Goal: Task Accomplishment & Management: Manage account settings

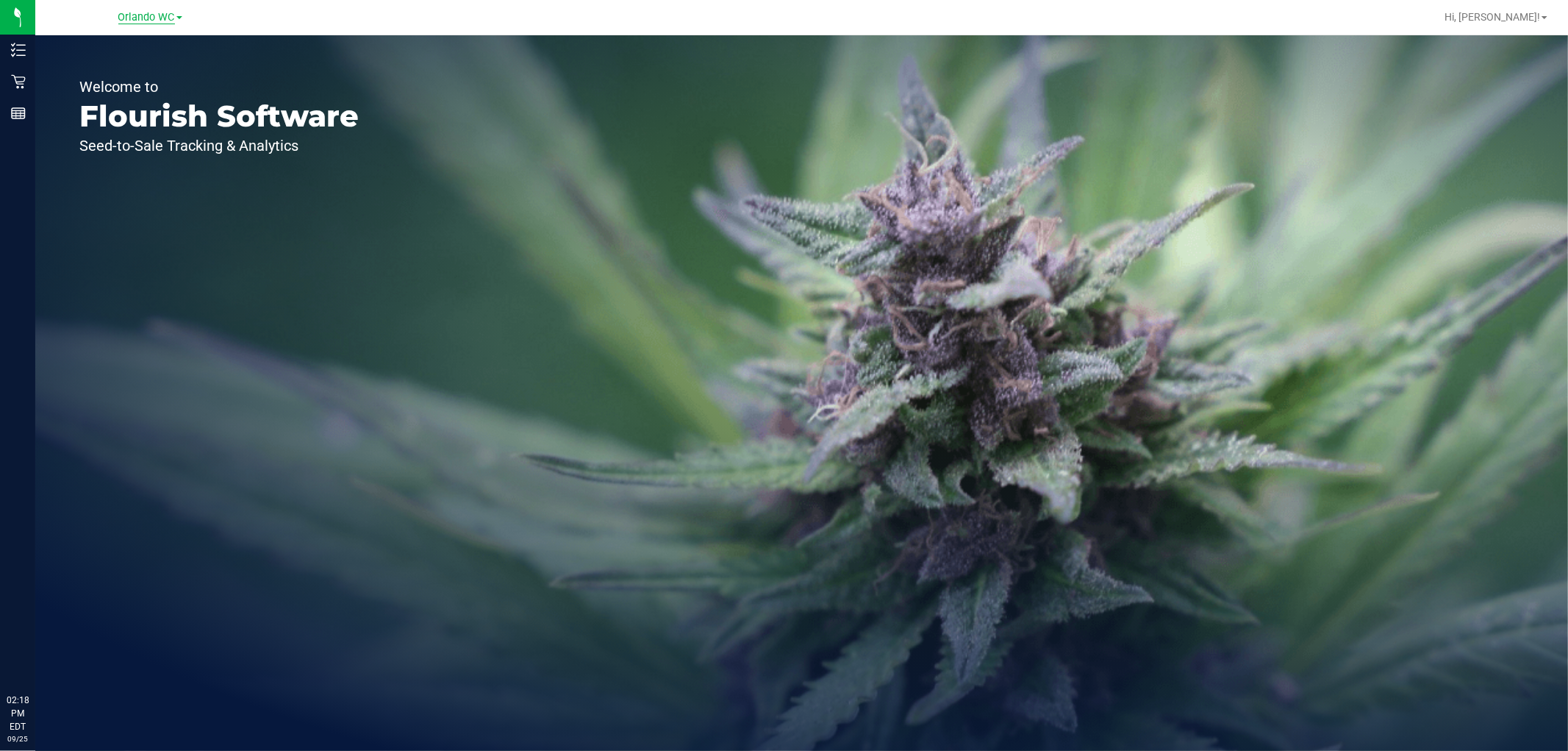
click at [133, 14] on span "Orlando WC" at bounding box center [147, 17] width 57 height 14
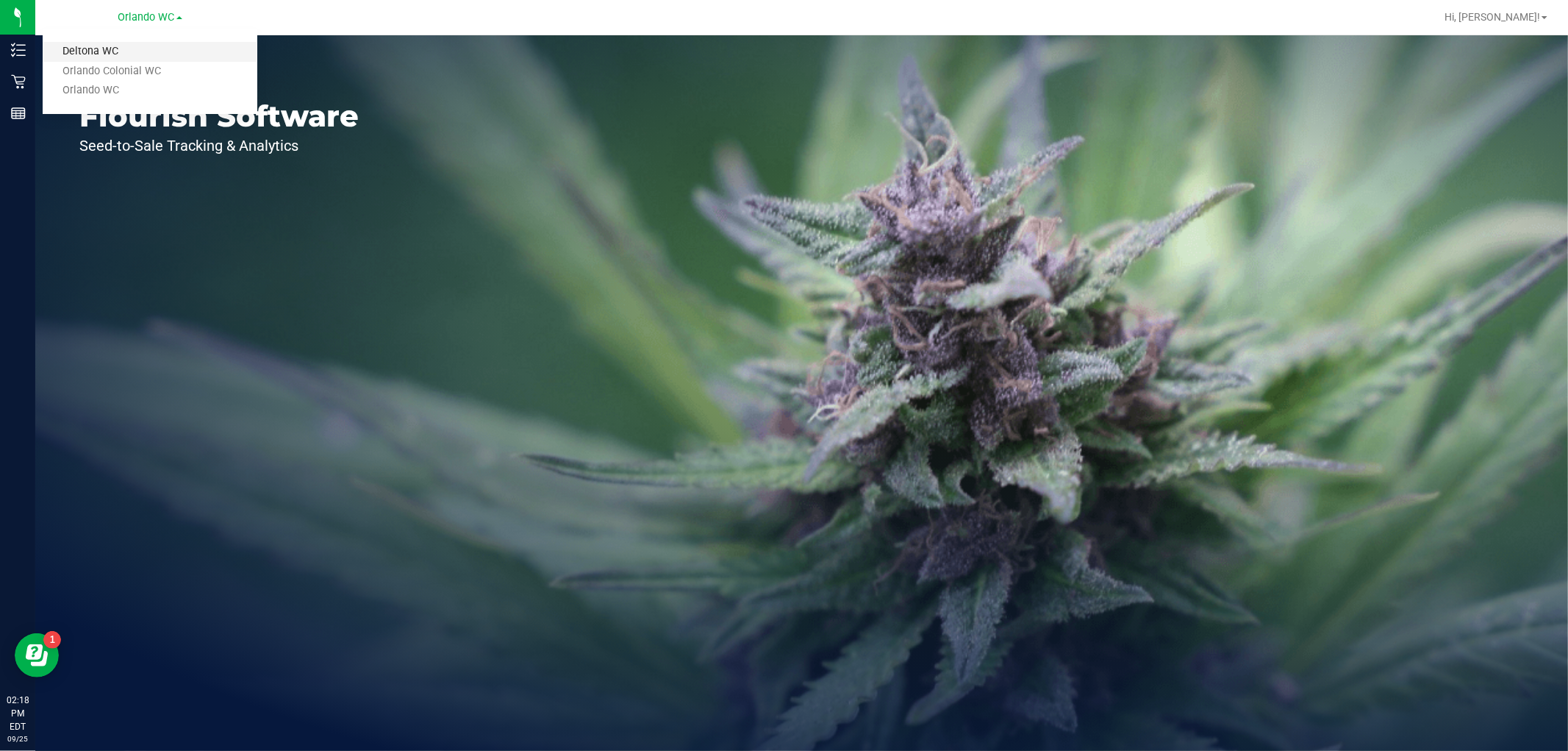
click at [87, 49] on link "Deltona WC" at bounding box center [150, 51] width 214 height 20
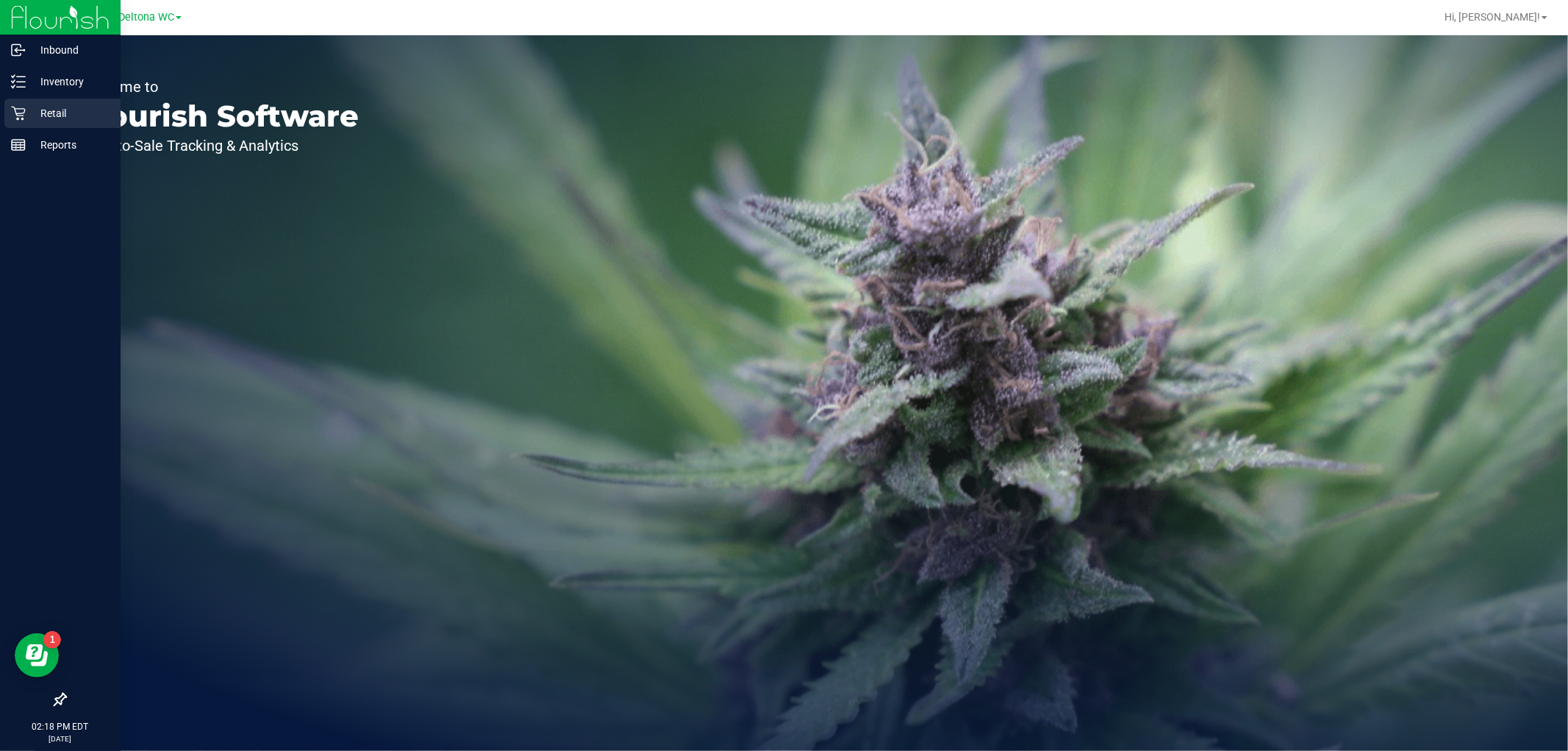
click at [46, 116] on p "Retail" at bounding box center [69, 113] width 88 height 17
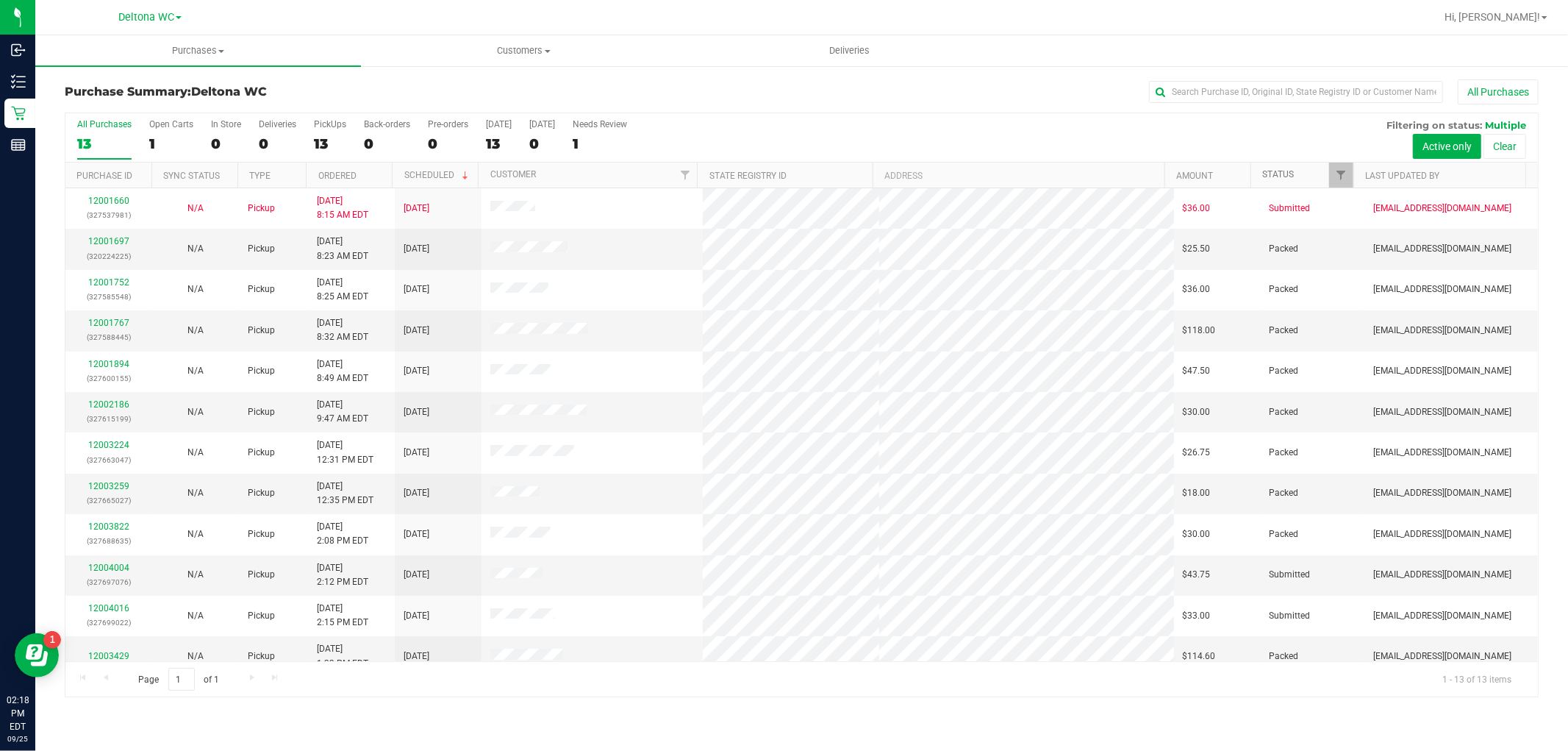
click at [1293, 177] on link "Status" at bounding box center [1278, 174] width 32 height 11
click at [1304, 175] on span at bounding box center [1305, 175] width 12 height 12
click at [106, 236] on link "12004004" at bounding box center [108, 240] width 41 height 11
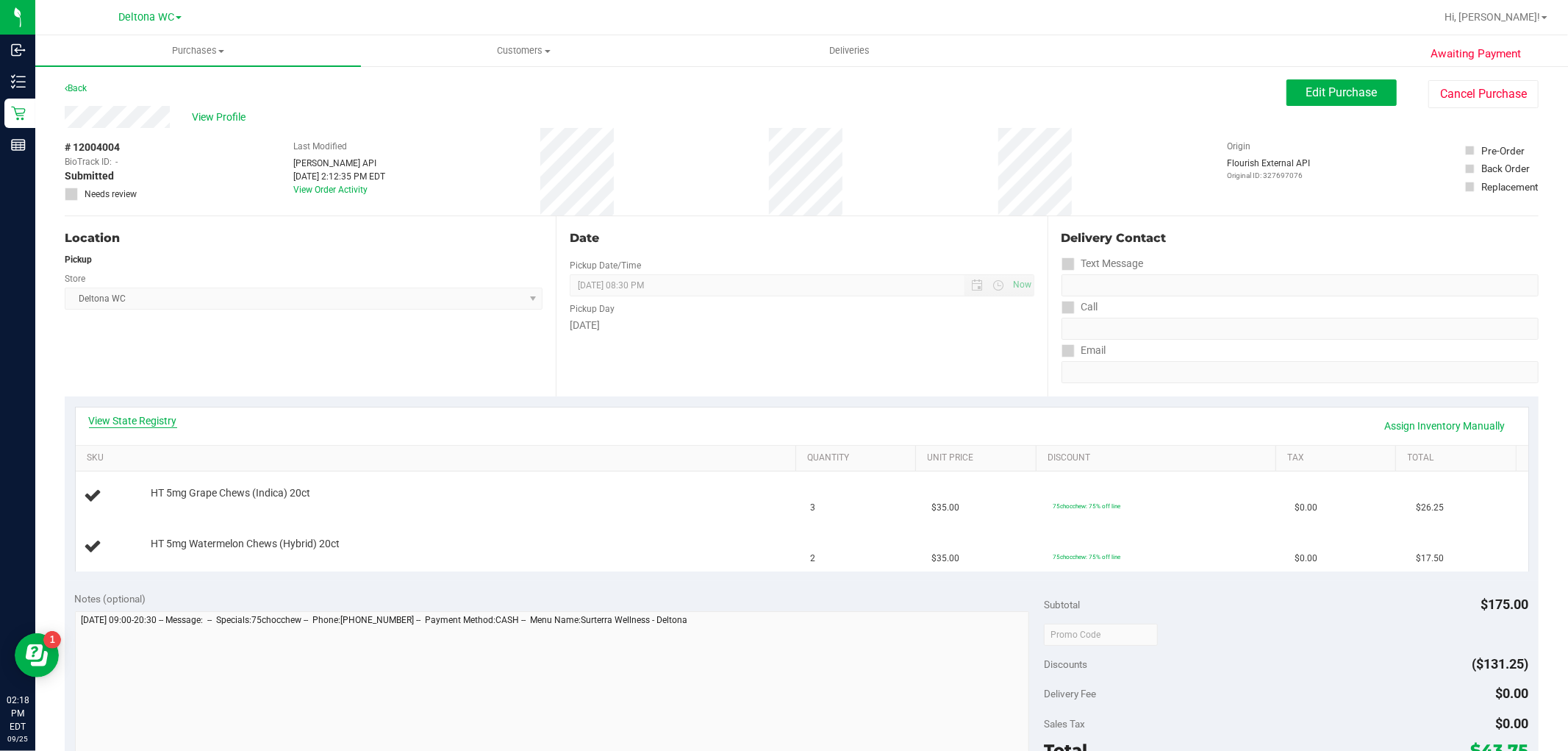
click at [135, 414] on link "View State Registry" at bounding box center [132, 420] width 88 height 14
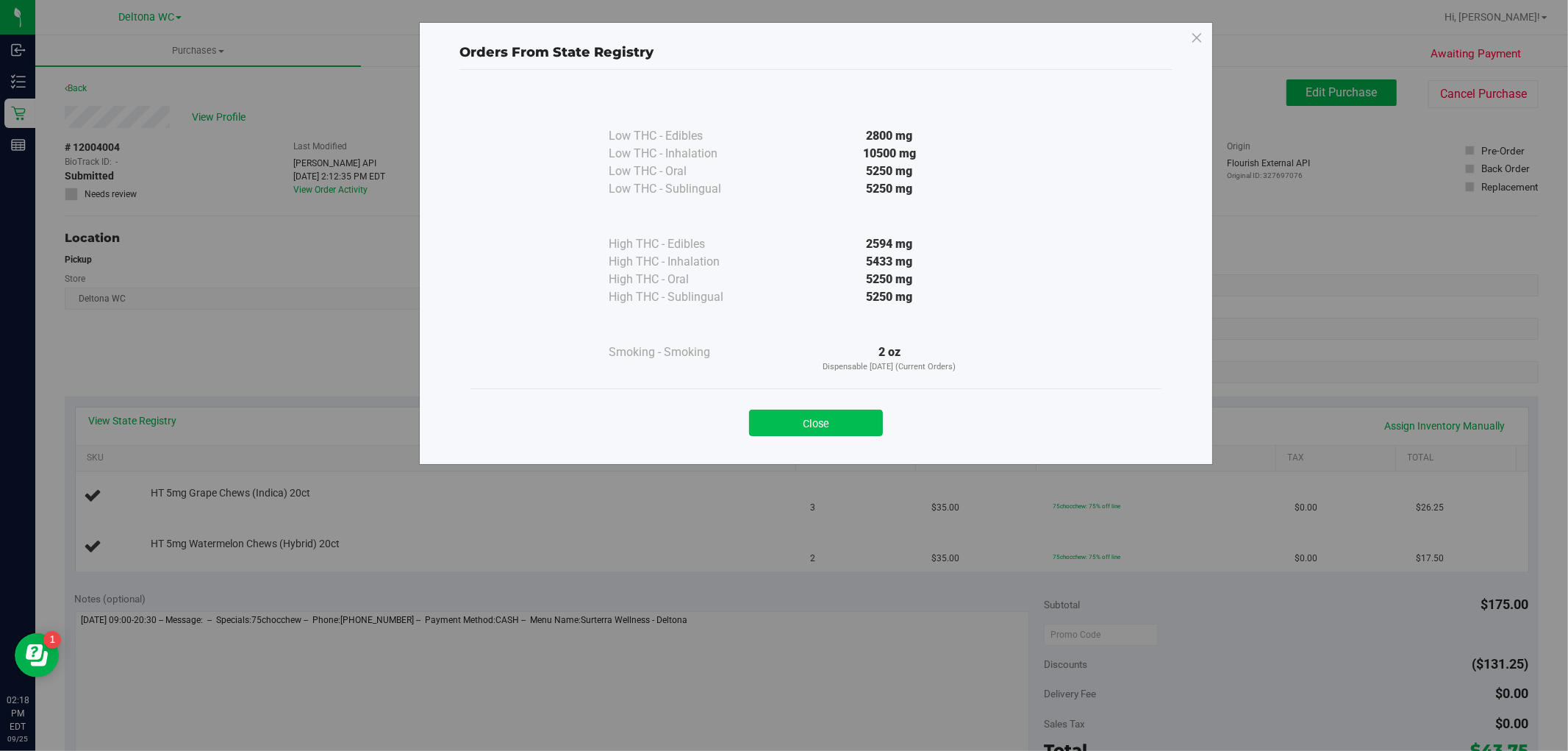
click at [826, 420] on button "Close" at bounding box center [815, 422] width 134 height 26
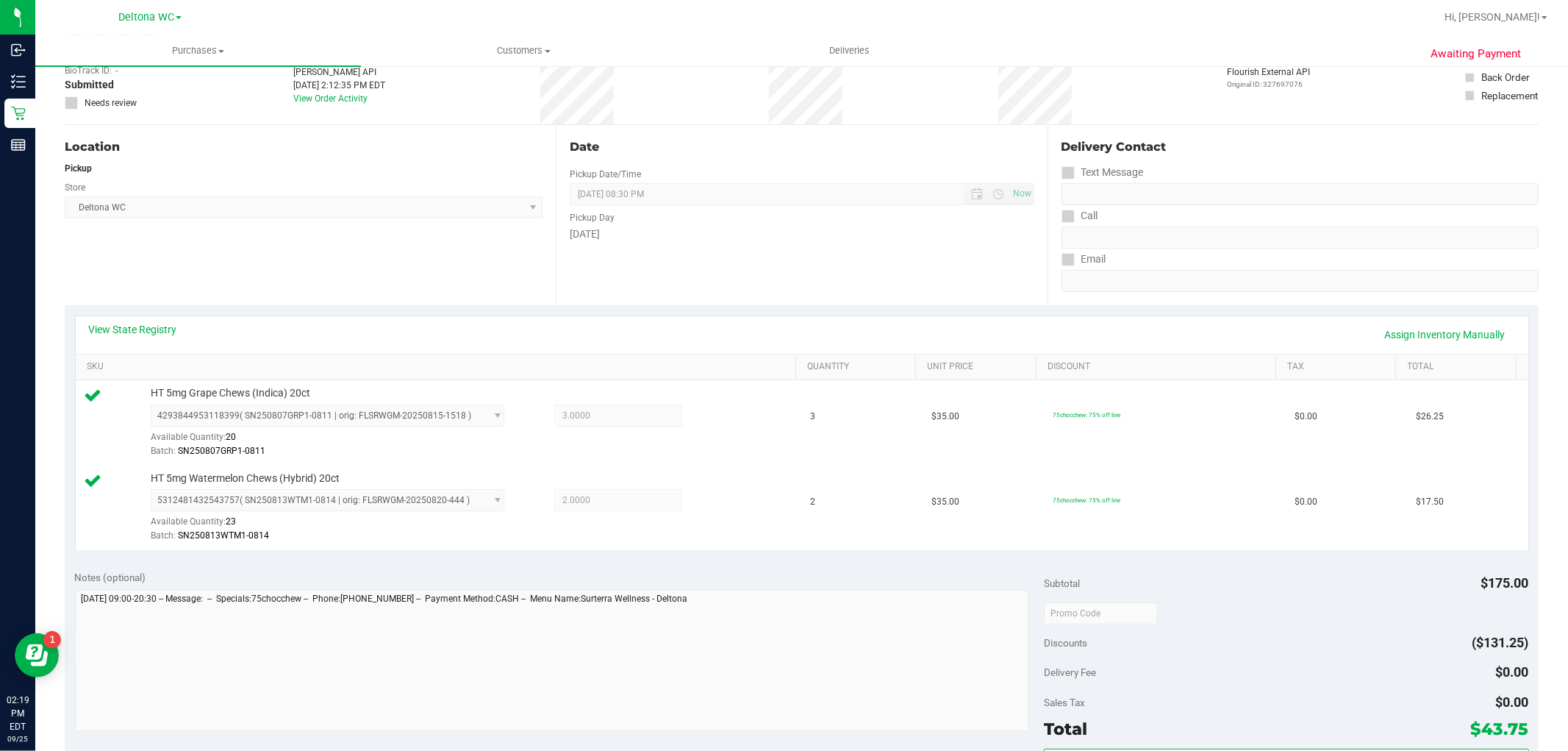
scroll to position [326, 0]
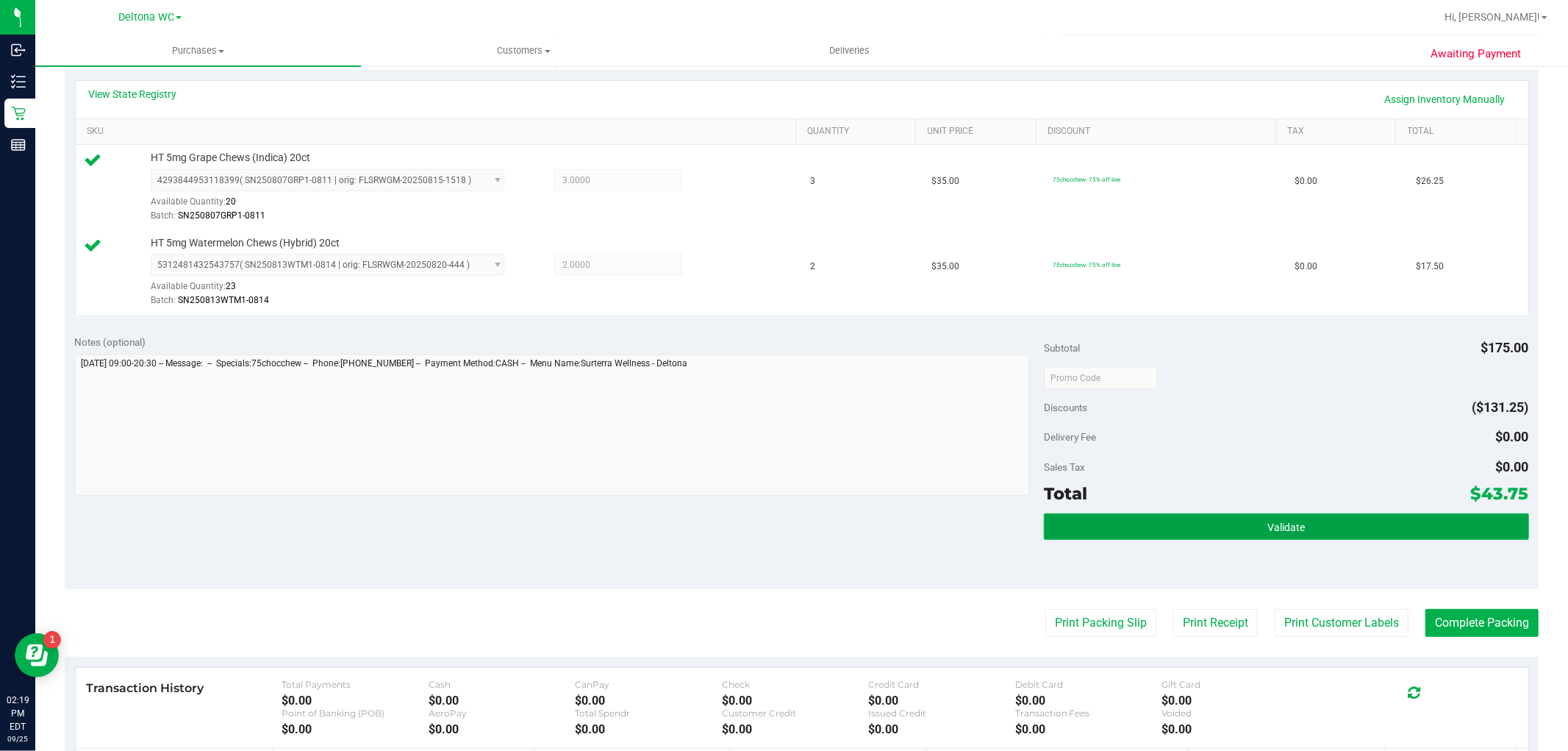
click at [1165, 515] on button "Validate" at bounding box center [1286, 526] width 484 height 26
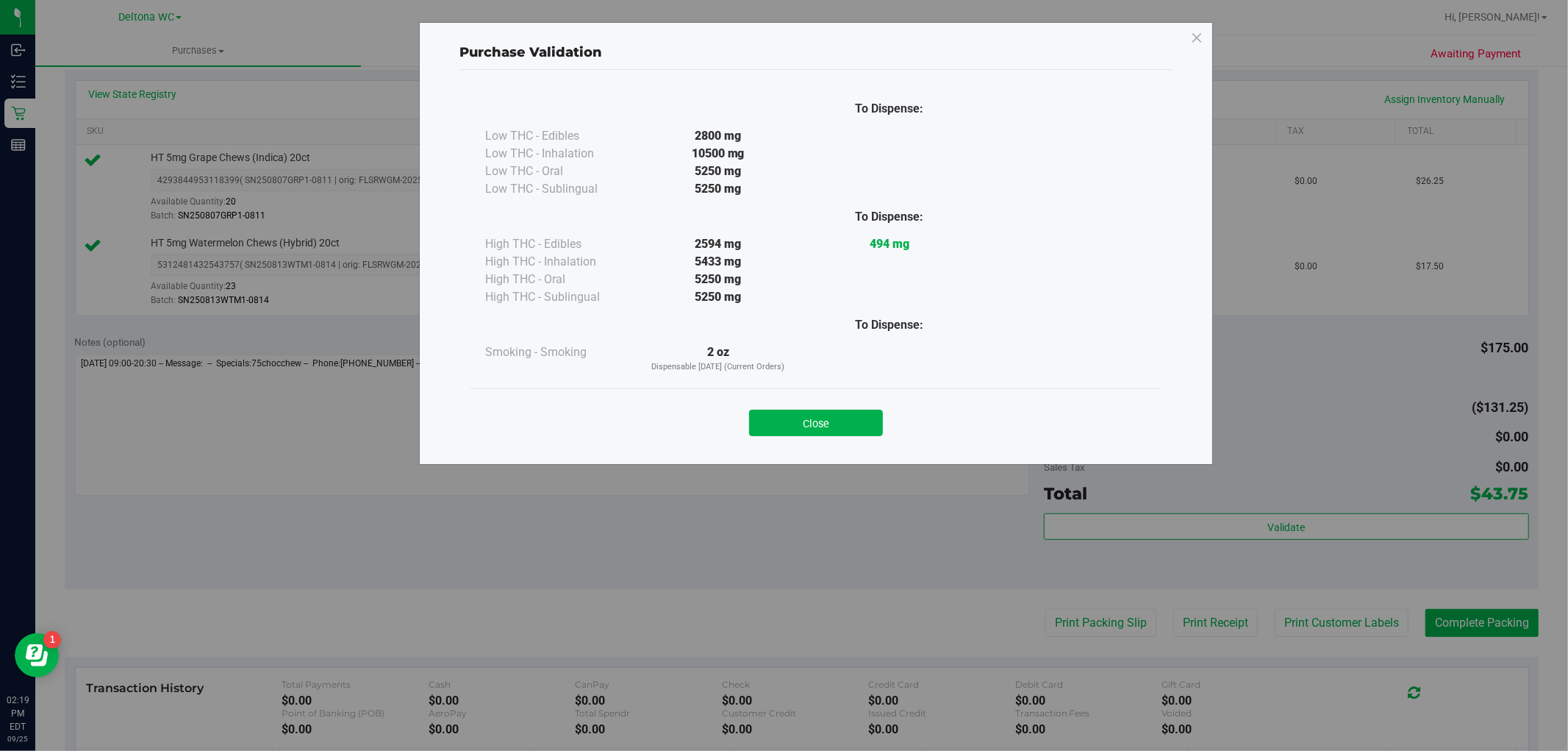
click at [832, 415] on button "Close" at bounding box center [815, 422] width 134 height 26
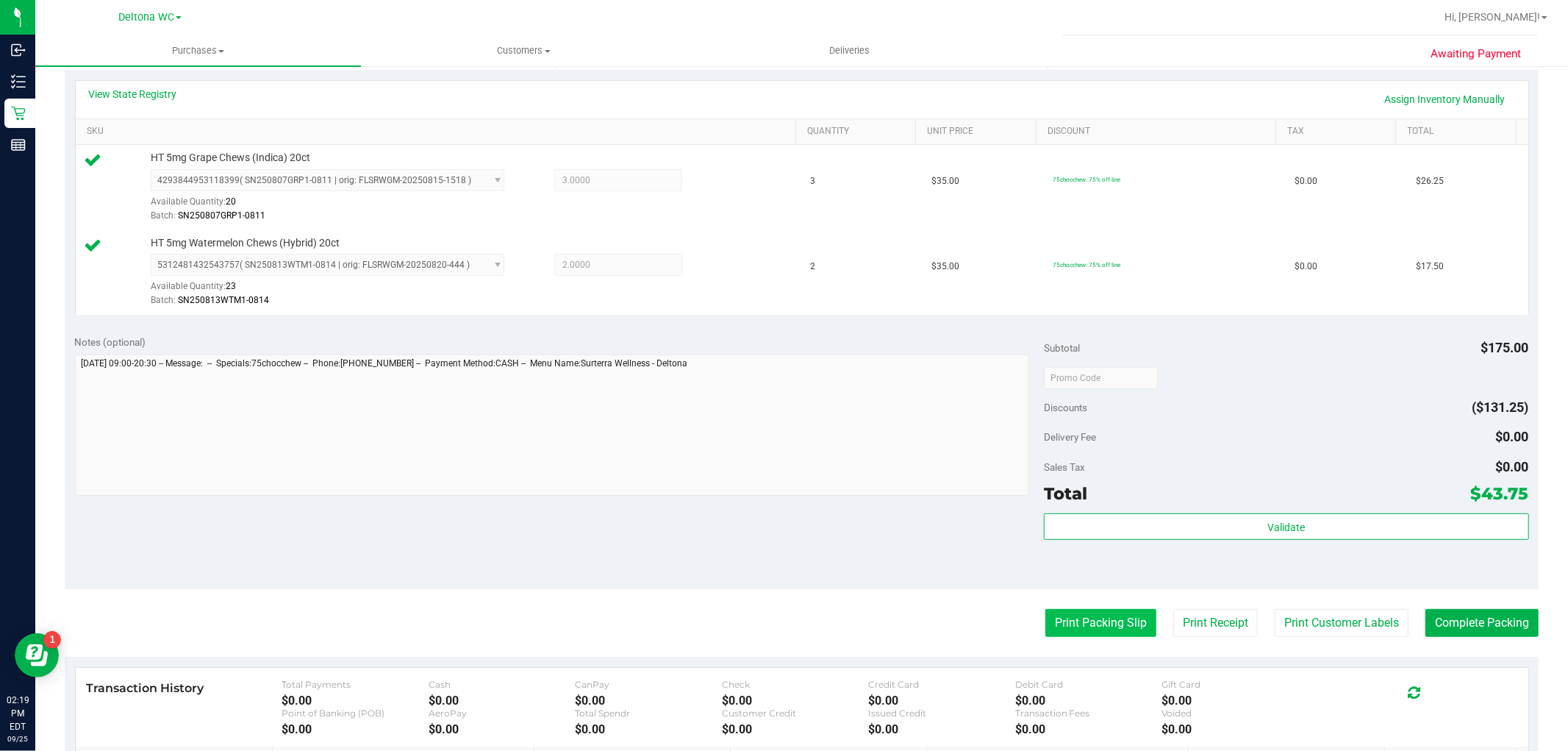
click at [1087, 615] on button "Print Packing Slip" at bounding box center [1100, 623] width 111 height 28
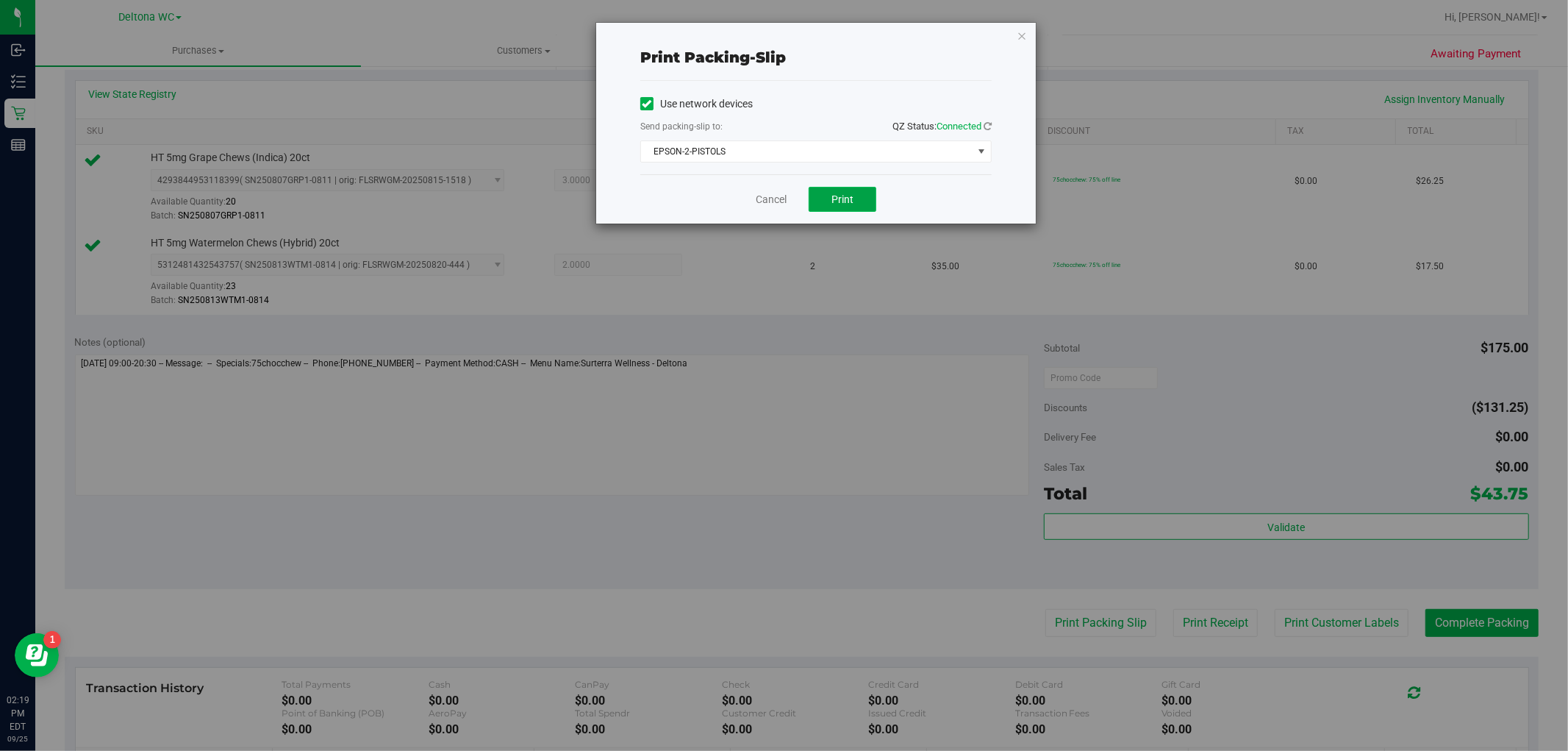
click at [828, 206] on button "Print" at bounding box center [842, 199] width 68 height 25
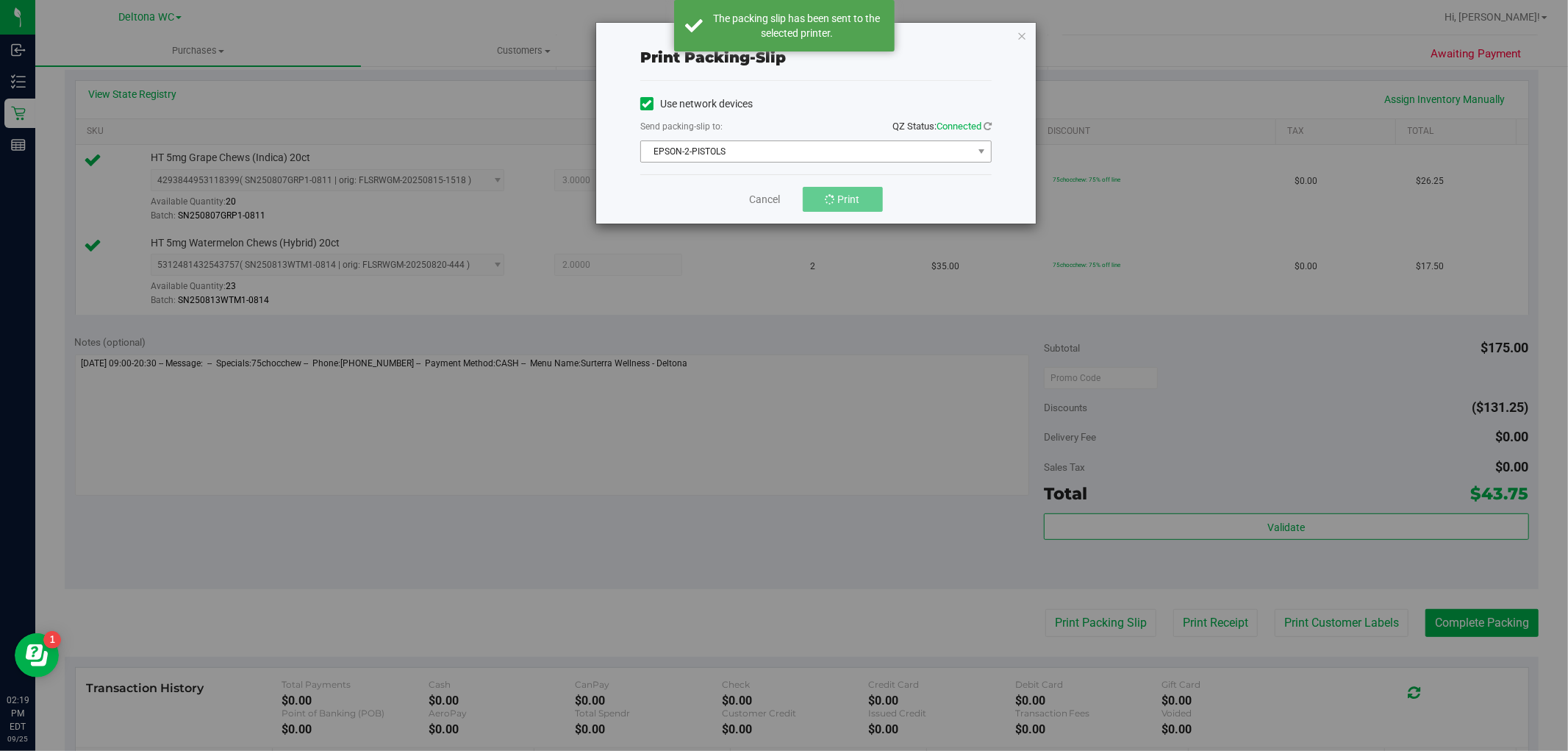
click at [775, 150] on span "EPSON-2-PISTOLS" at bounding box center [807, 151] width 332 height 20
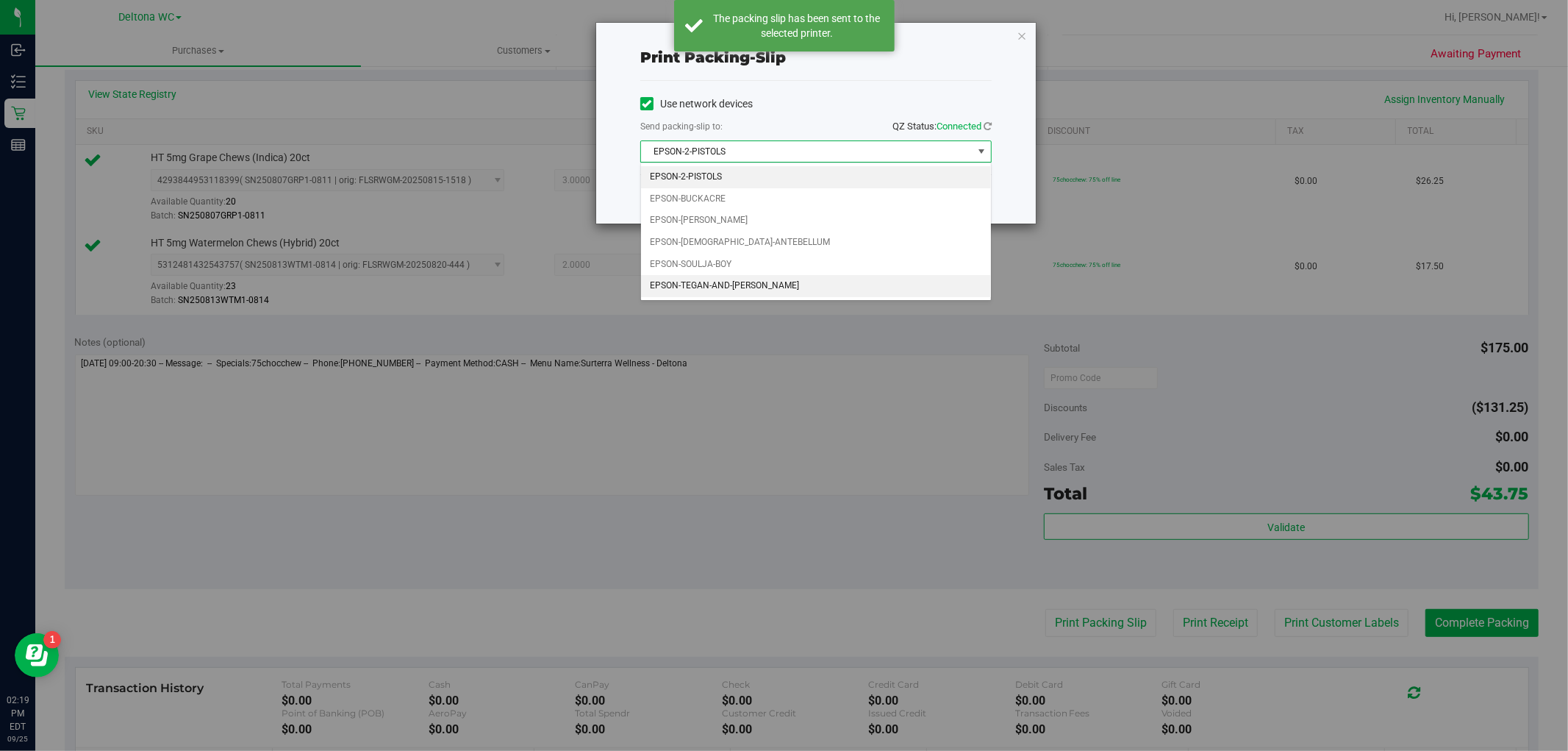
click at [752, 287] on li "EPSON-TEGAN-AND-[PERSON_NAME]" at bounding box center [815, 286] width 350 height 22
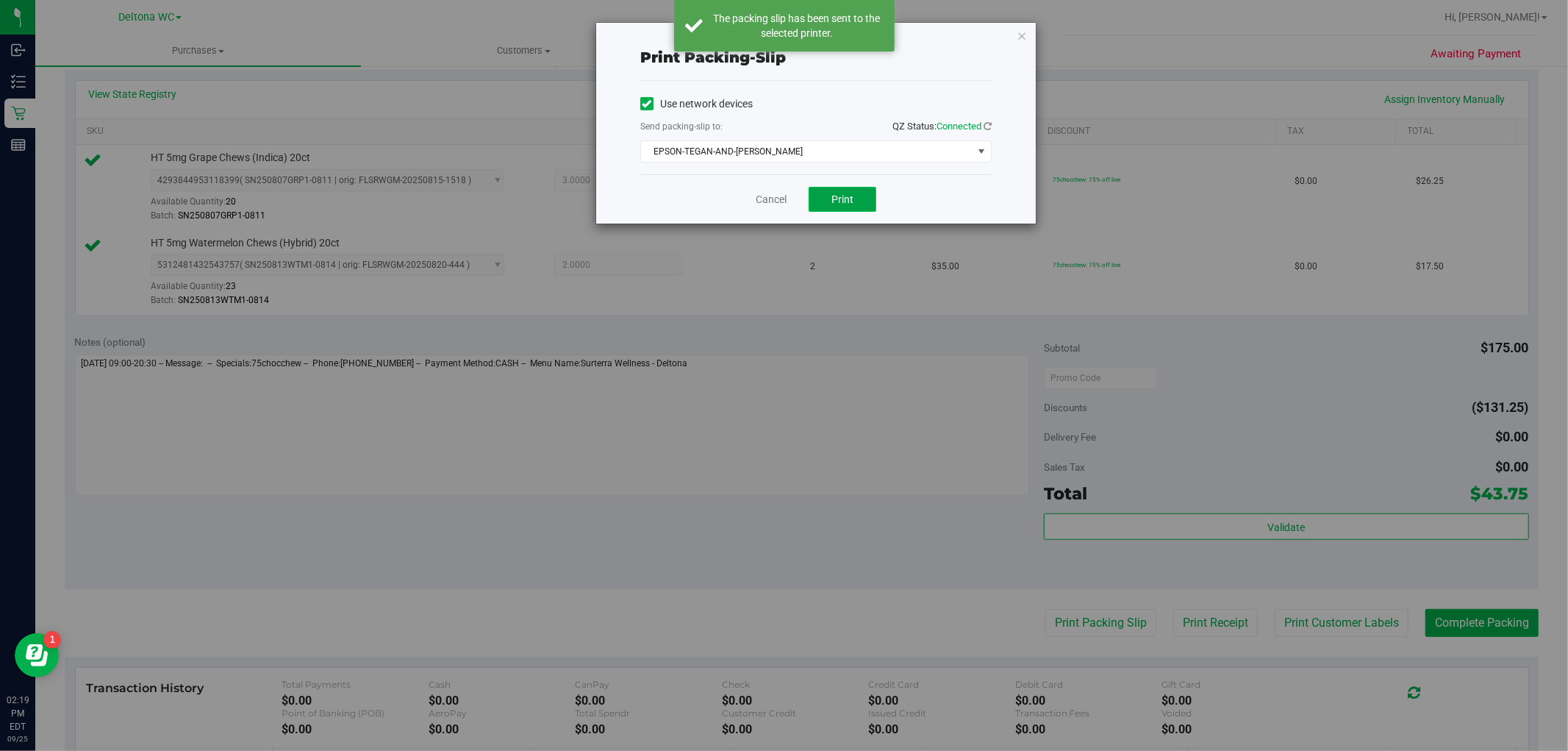
click at [842, 199] on span "Print" at bounding box center [841, 199] width 22 height 12
click at [776, 199] on link "Cancel" at bounding box center [771, 200] width 31 height 15
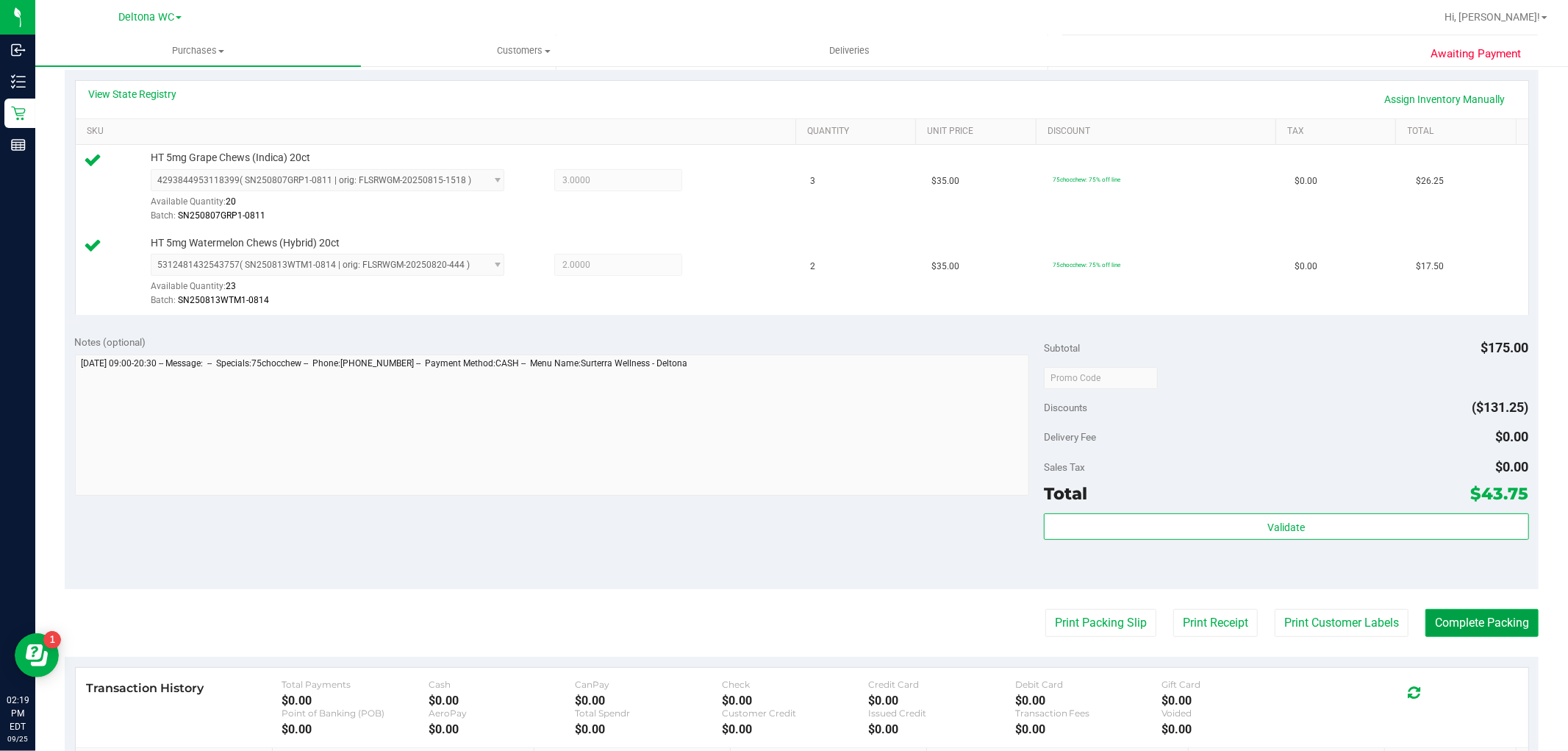
click at [1504, 624] on button "Complete Packing" at bounding box center [1481, 623] width 113 height 28
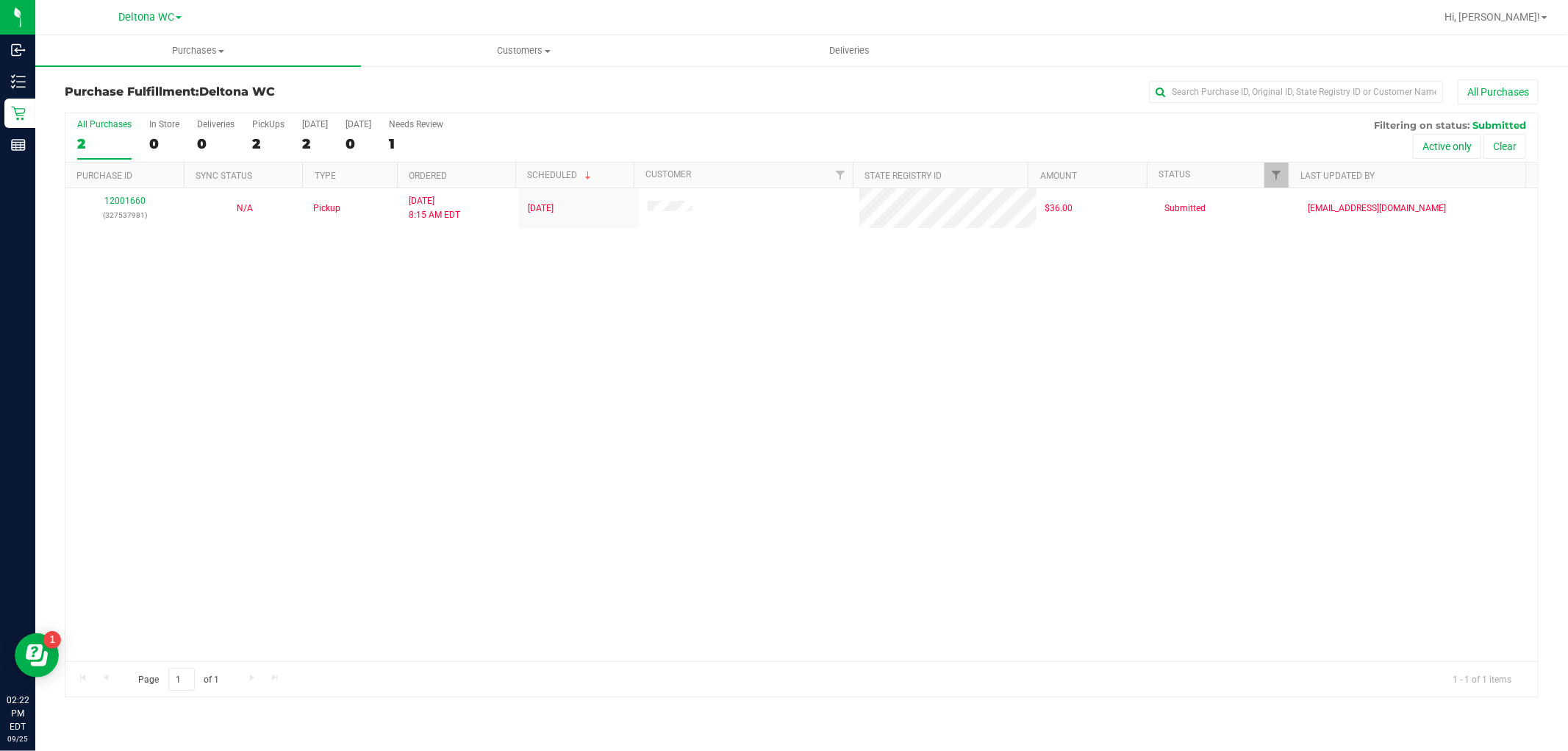
click at [97, 136] on div "2" at bounding box center [104, 144] width 54 height 17
click at [0, 0] on input "All Purchases 2" at bounding box center [0, 0] width 0 height 0
click at [554, 519] on div "12001660 (327537981) N/A Pickup [DATE] 8:15 AM EDT 9/25/2025 $36.00 Submitted […" at bounding box center [802, 425] width 1472 height 473
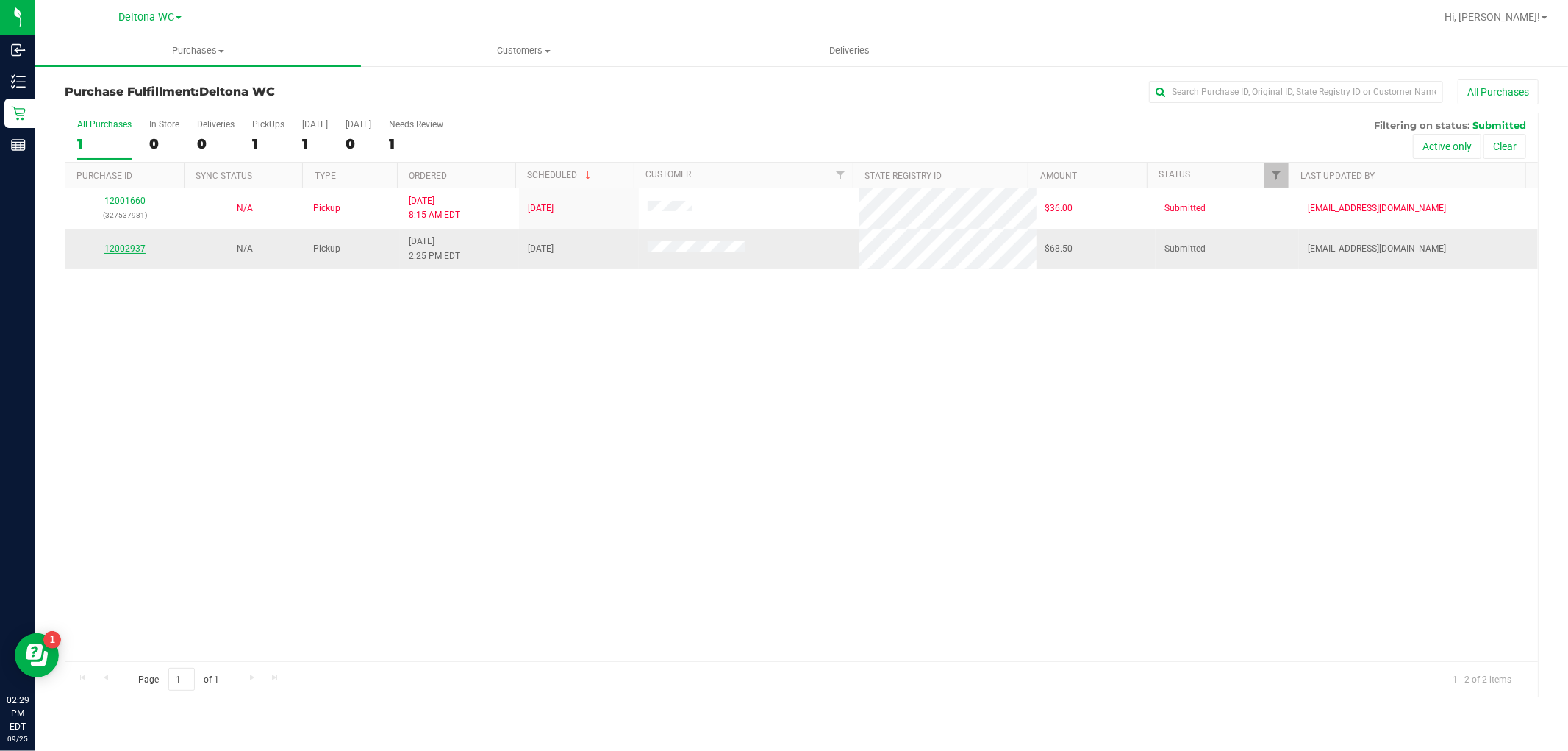
click at [124, 245] on link "12002937" at bounding box center [124, 248] width 41 height 11
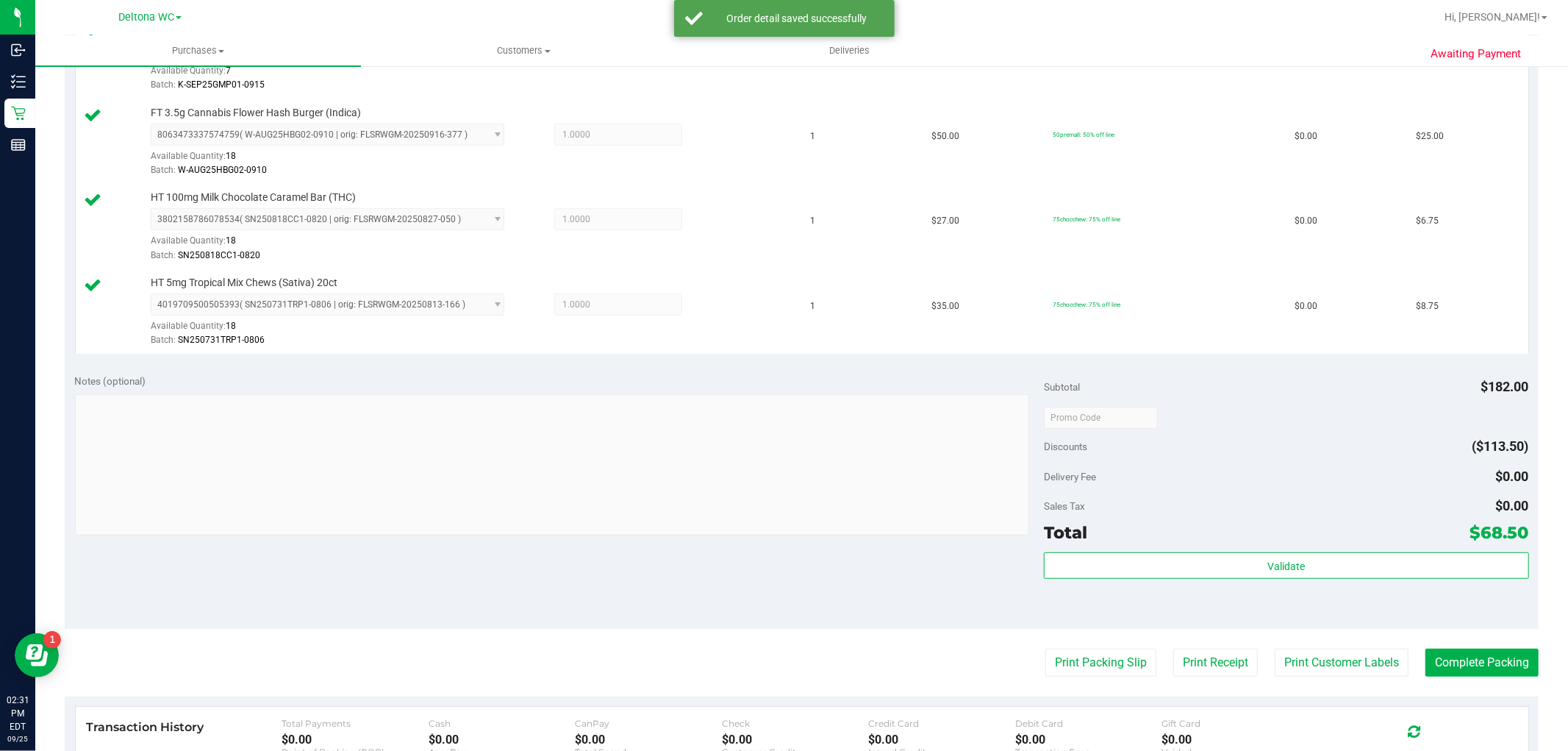
scroll to position [571, 0]
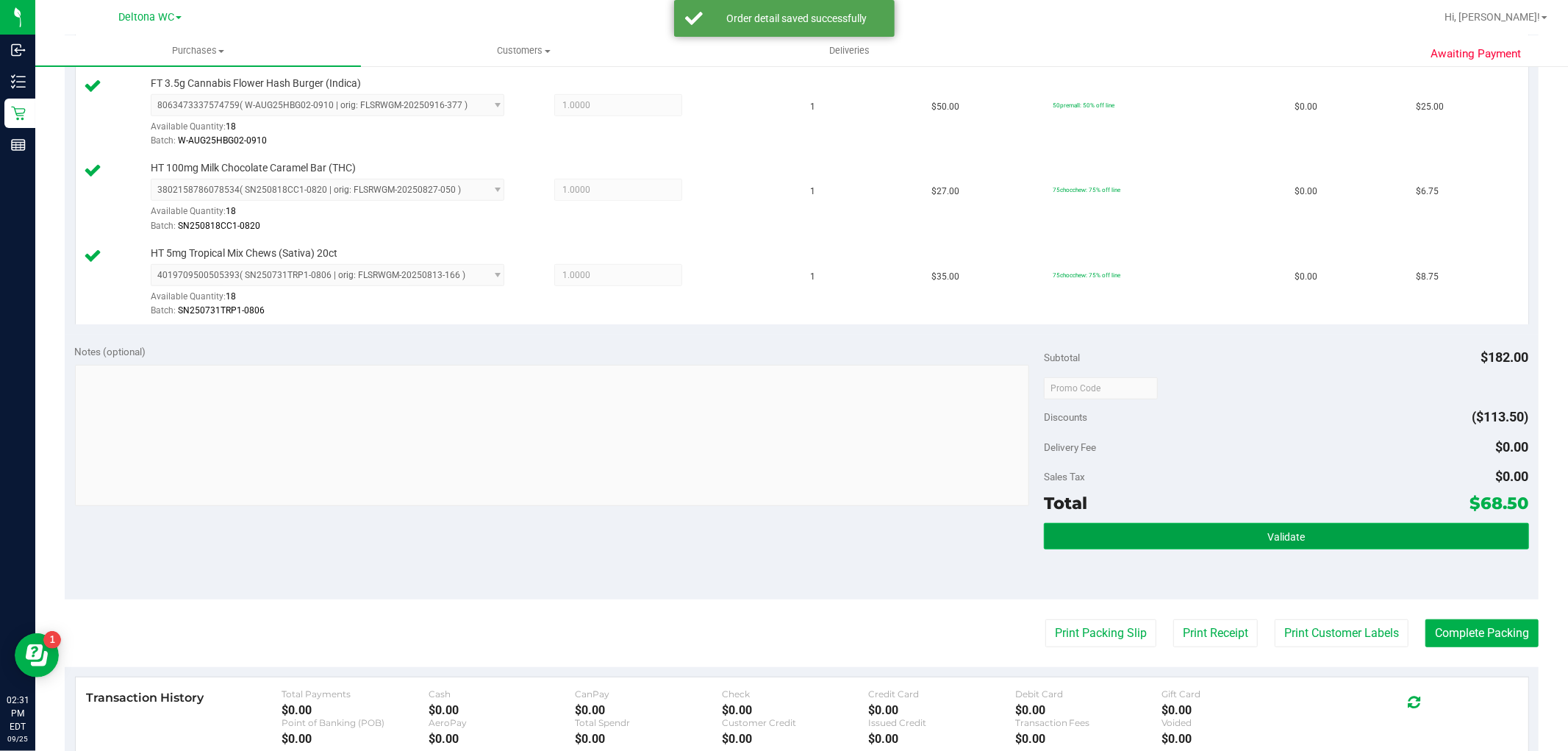
click at [1223, 529] on button "Validate" at bounding box center [1286, 536] width 484 height 26
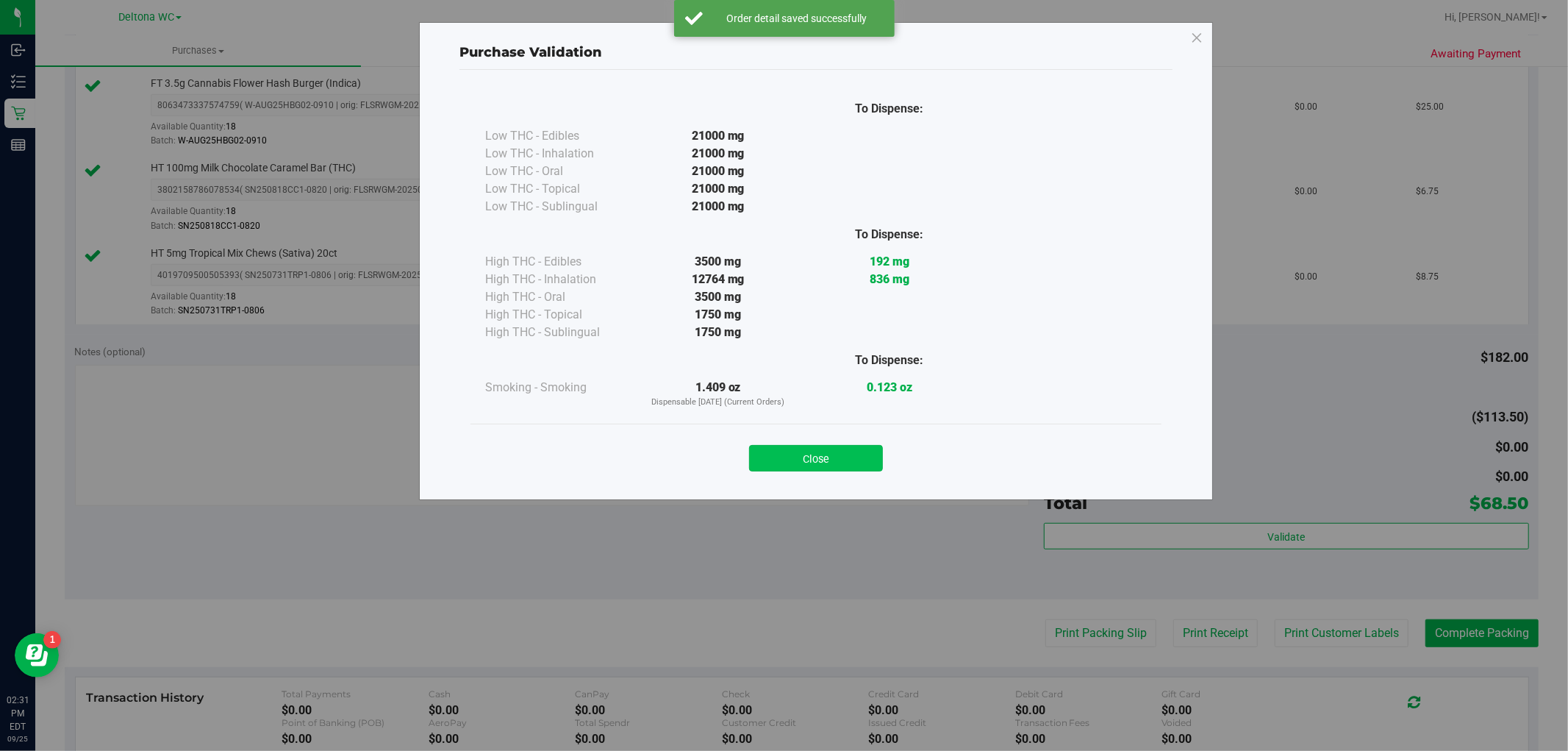
click at [856, 464] on button "Close" at bounding box center [815, 458] width 134 height 26
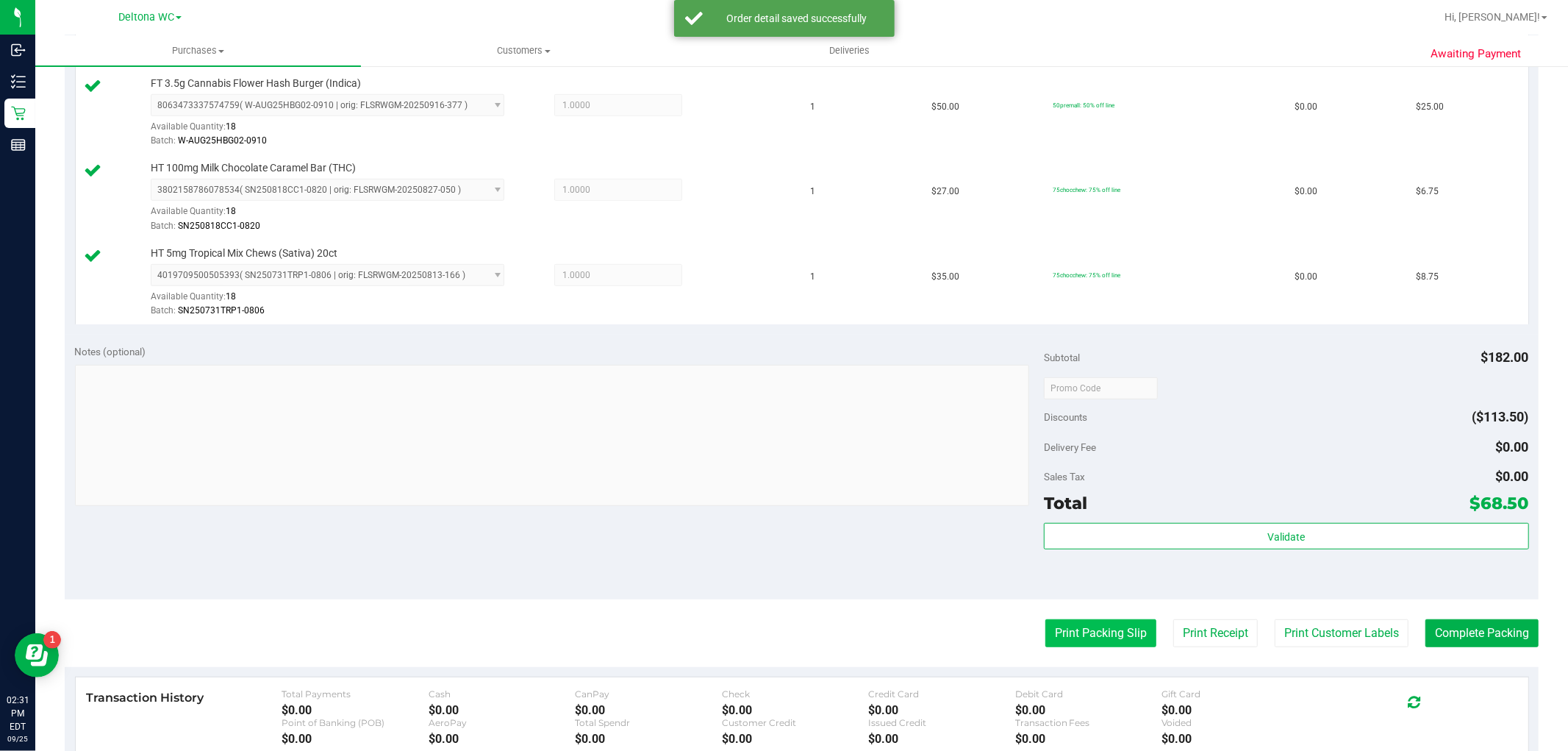
click at [1089, 626] on button "Print Packing Slip" at bounding box center [1100, 632] width 111 height 28
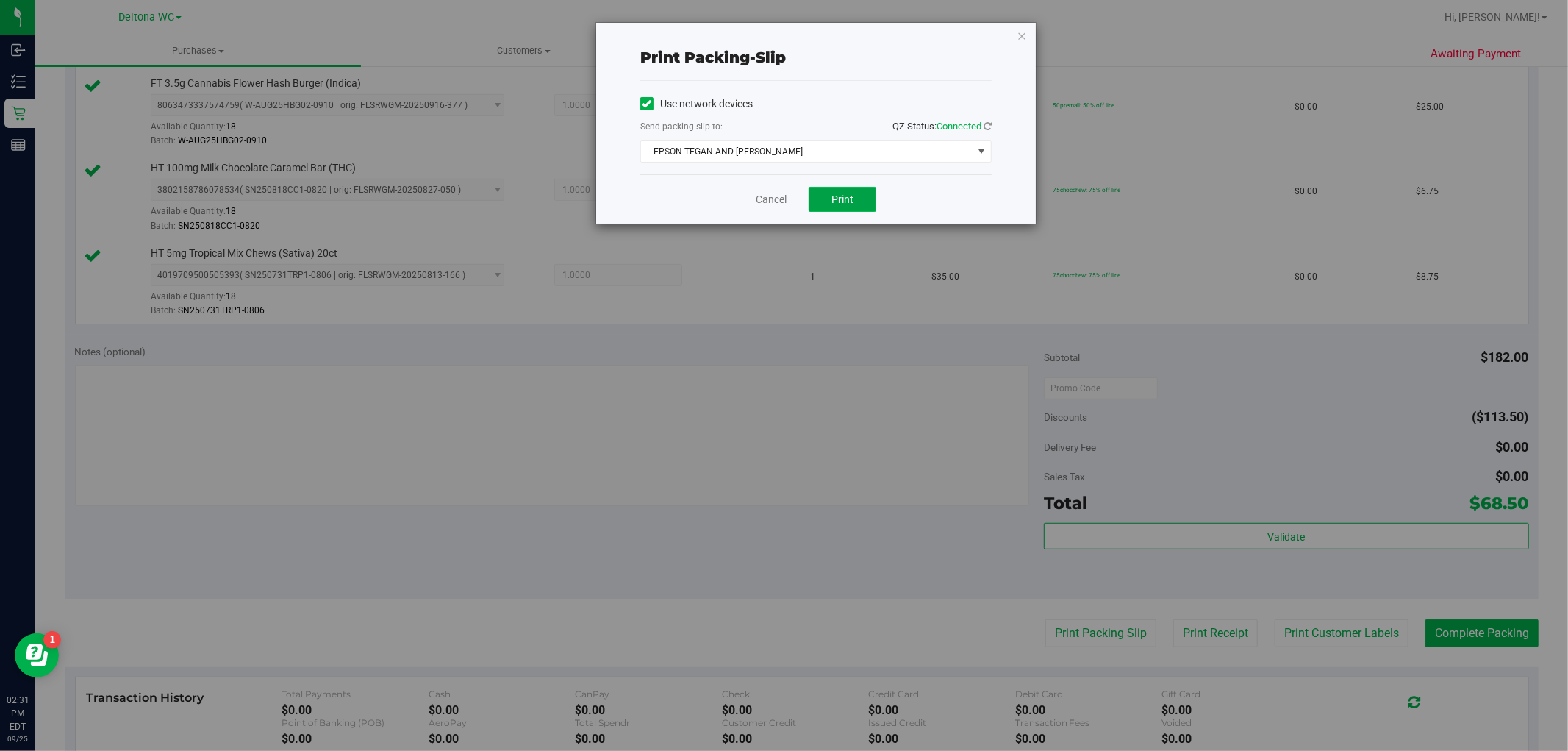
click at [841, 194] on span "Print" at bounding box center [841, 199] width 22 height 12
click at [778, 200] on link "Cancel" at bounding box center [771, 200] width 31 height 15
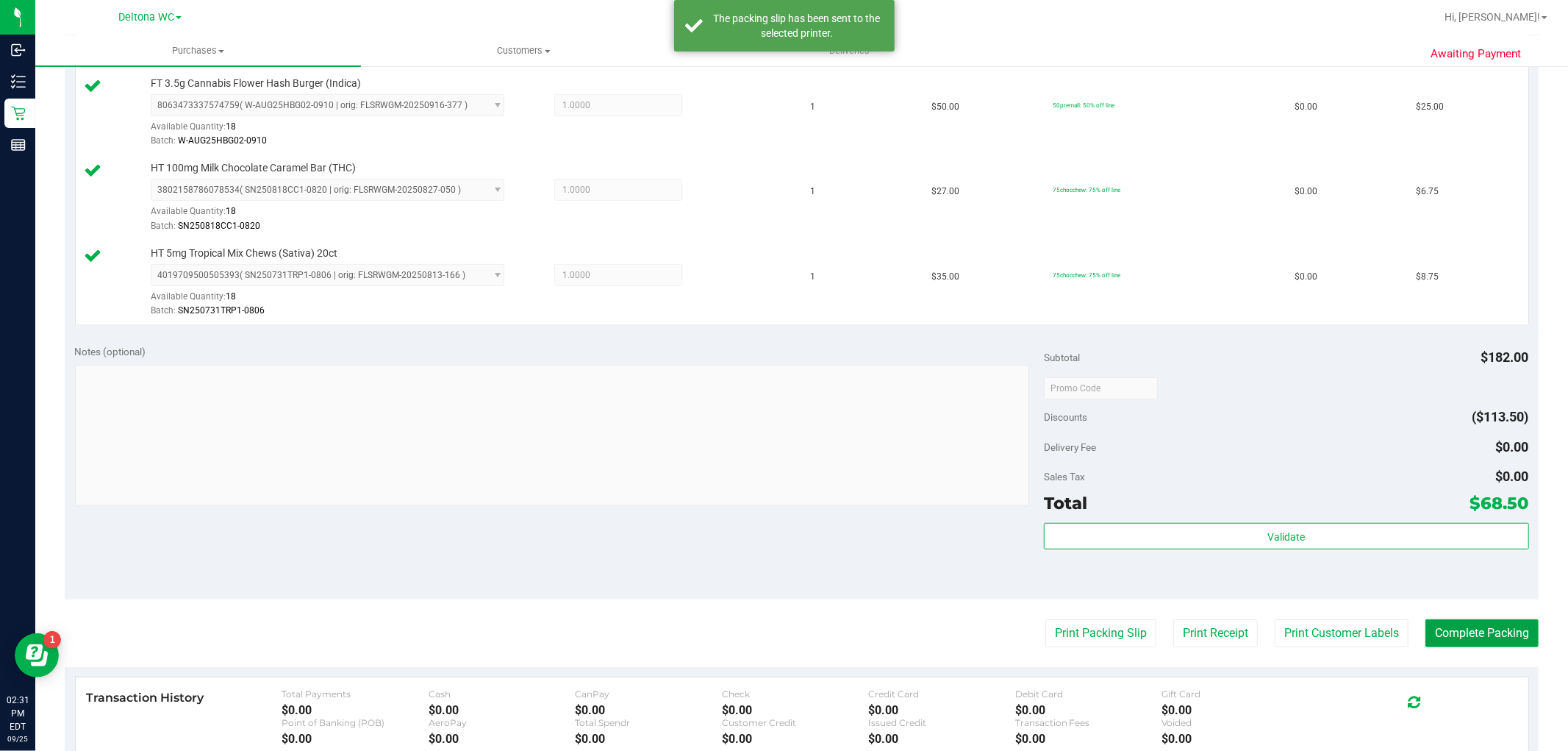
click at [1469, 630] on button "Complete Packing" at bounding box center [1481, 632] width 113 height 28
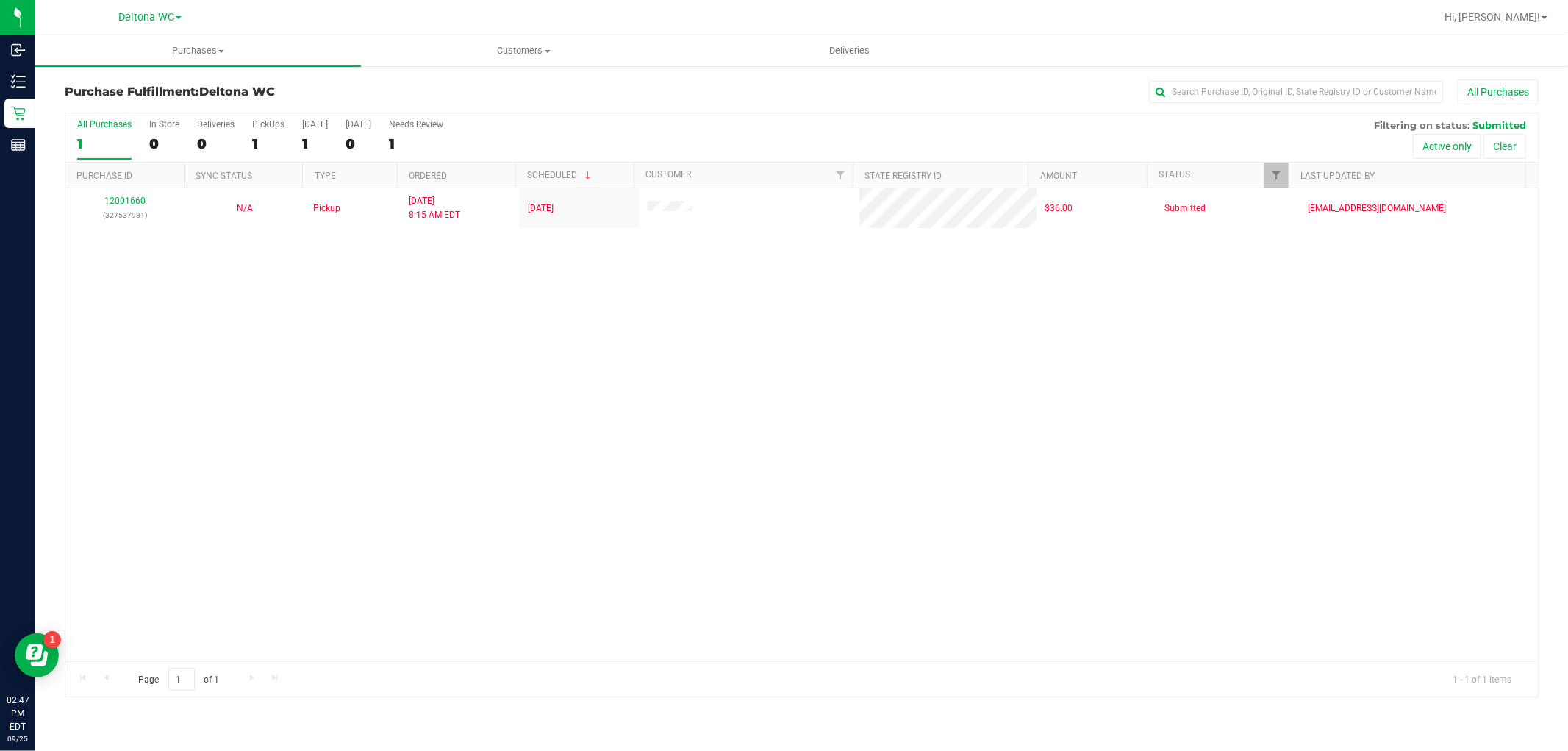
click at [69, 124] on div "All Purchases 1 In Store 0 Deliveries 0 PickUps 1 [DATE] 1 [DATE] 0 Needs Revie…" at bounding box center [802, 119] width 1472 height 12
click at [100, 133] on label "All Purchases 1" at bounding box center [104, 139] width 54 height 41
click at [0, 0] on input "All Purchases 1" at bounding box center [0, 0] width 0 height 0
click at [757, 665] on div "Page 1 of 1 1 - 1 of 1 items" at bounding box center [802, 679] width 1472 height 36
click at [415, 479] on div "12001660 (327537981) N/A Pickup [DATE] 8:15 AM EDT 9/25/2025 $36.00 Submitted […" at bounding box center [802, 425] width 1472 height 473
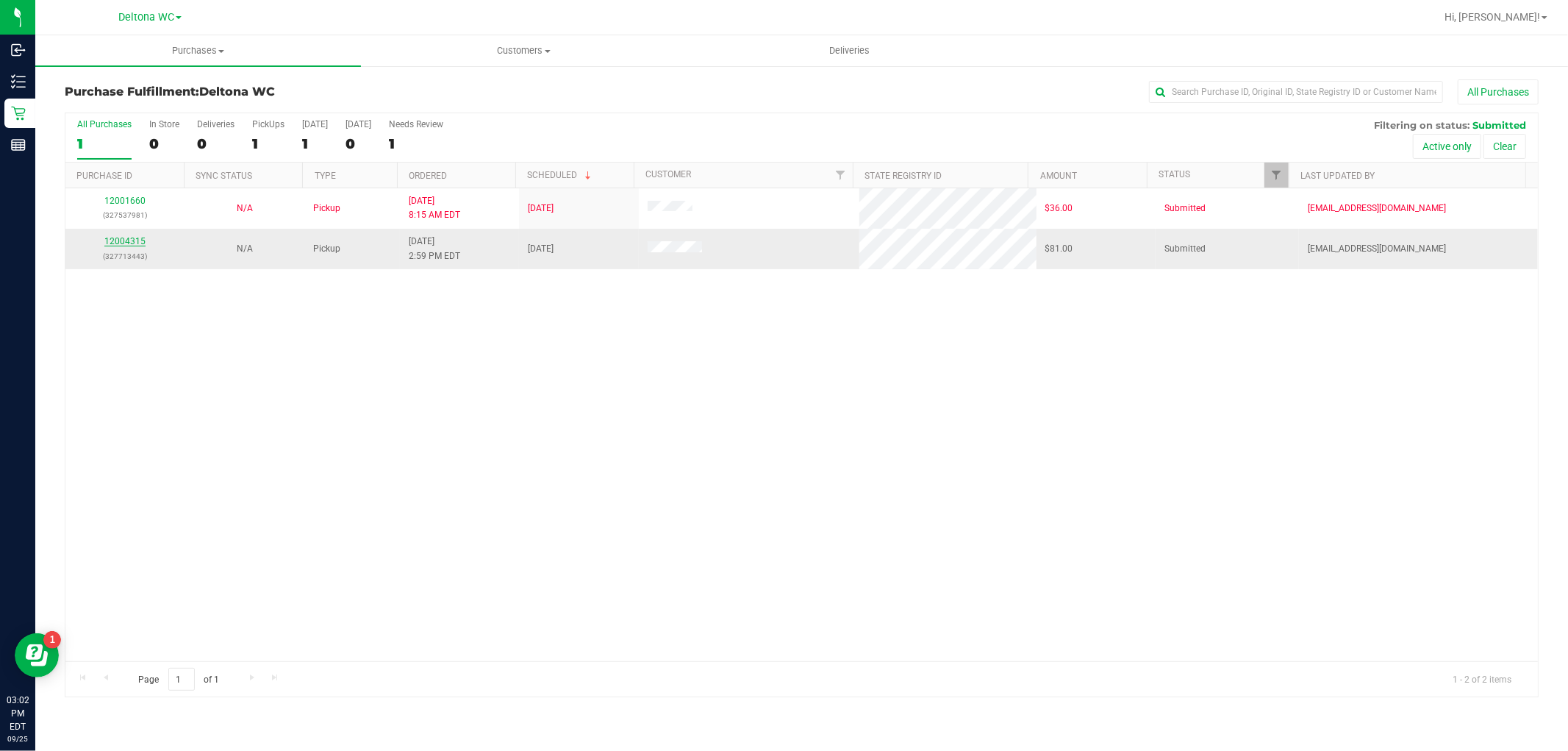
click at [127, 239] on link "12004315" at bounding box center [124, 240] width 41 height 11
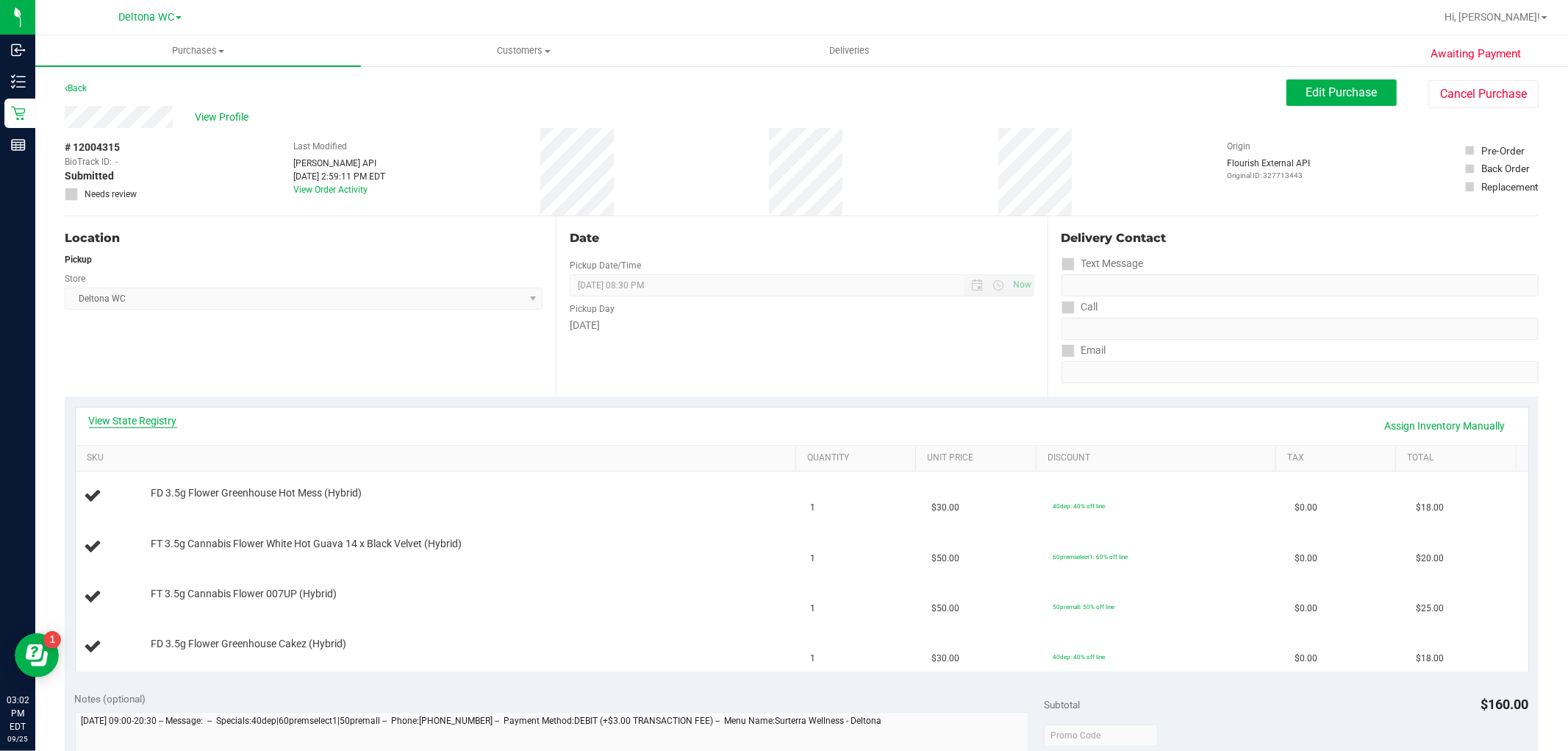
click at [158, 416] on link "View State Registry" at bounding box center [132, 420] width 88 height 14
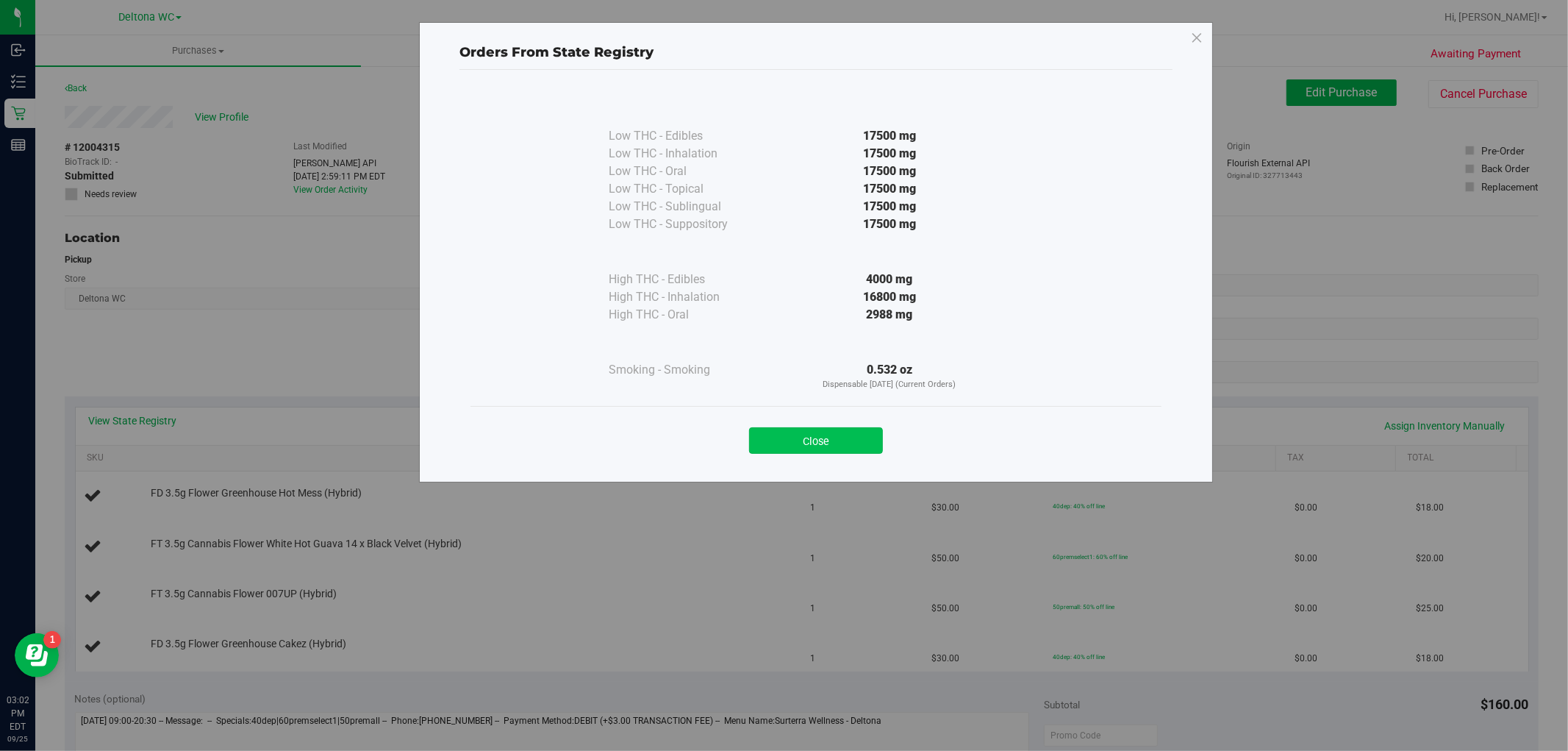
click at [790, 435] on button "Close" at bounding box center [815, 440] width 134 height 26
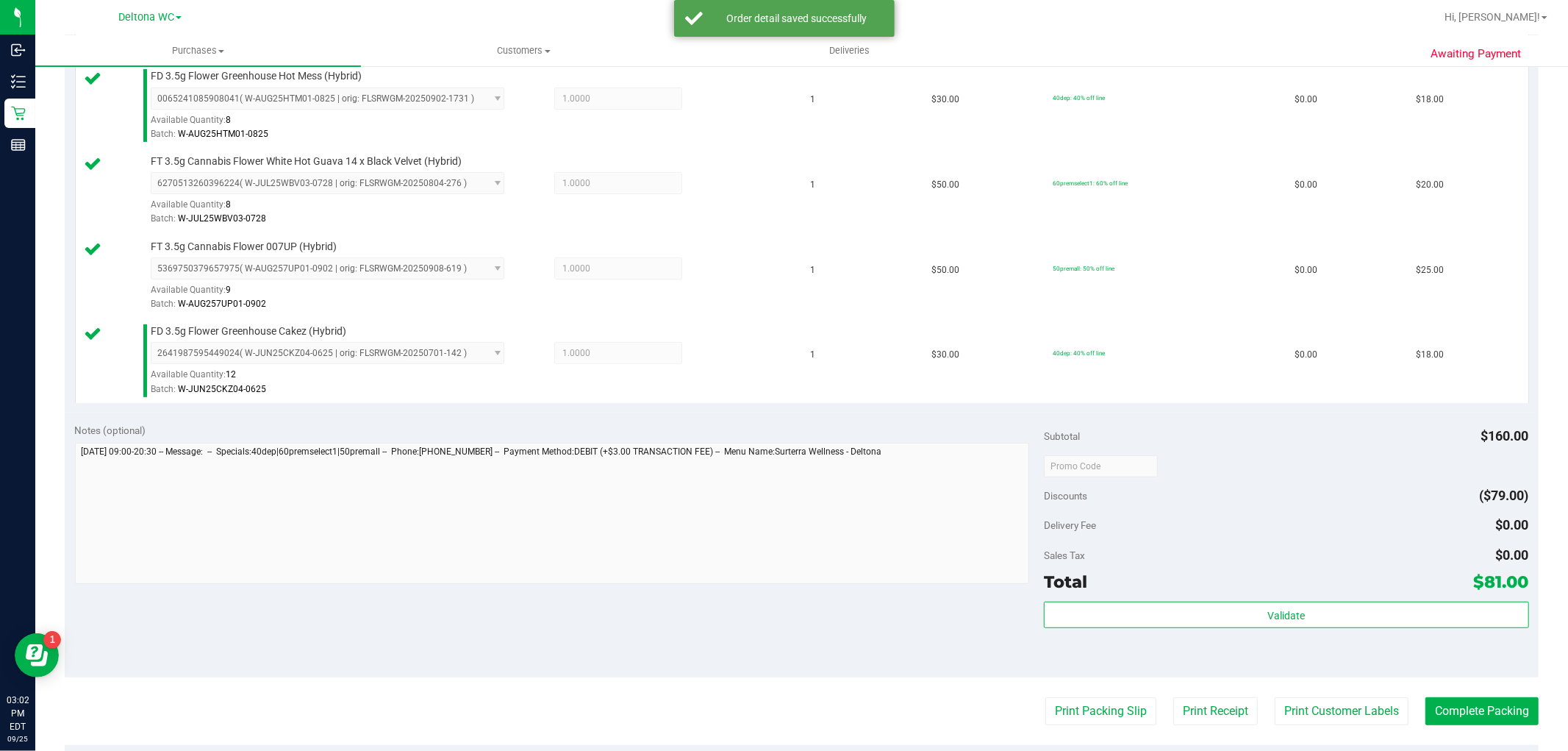
scroll to position [489, 0]
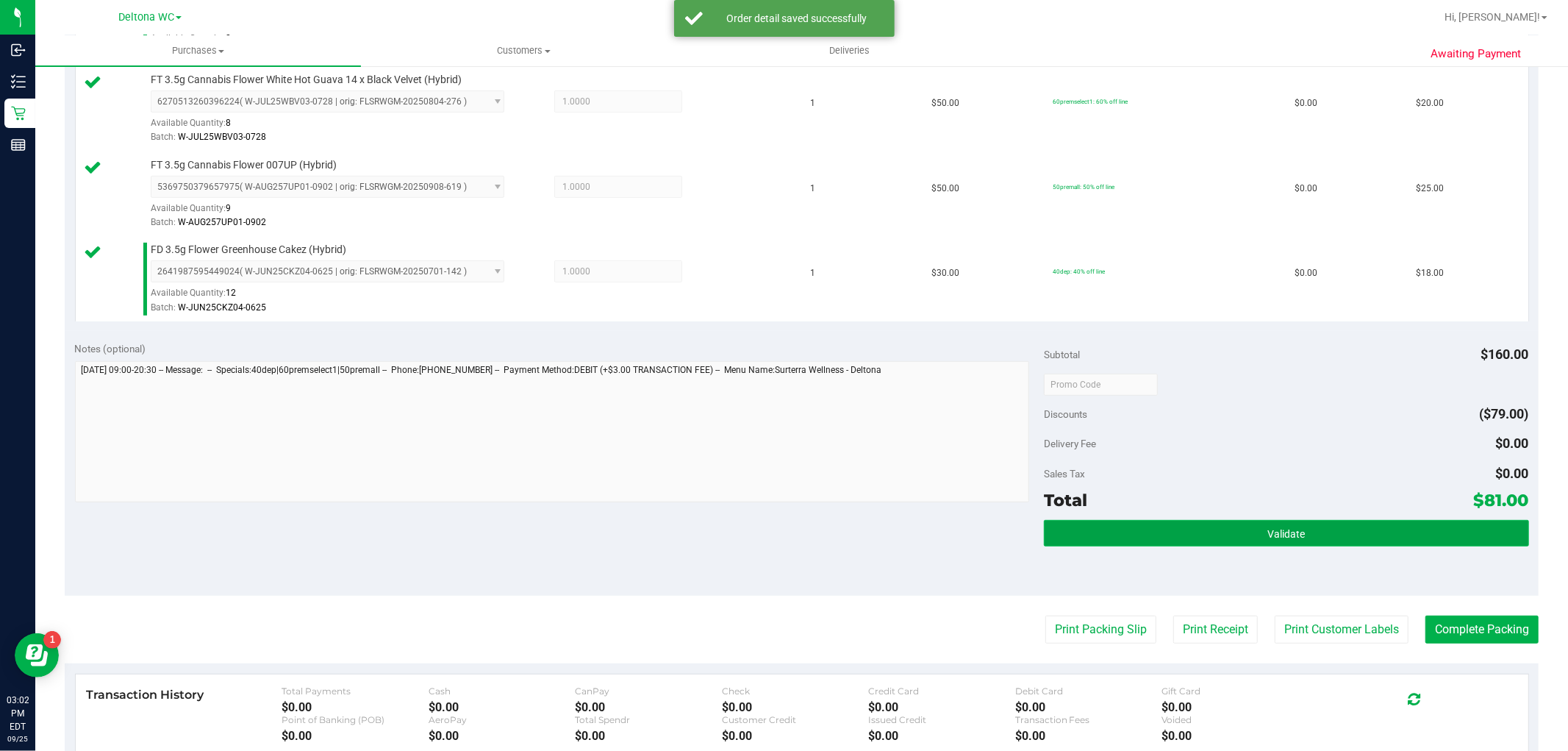
click at [1193, 540] on button "Validate" at bounding box center [1286, 532] width 484 height 26
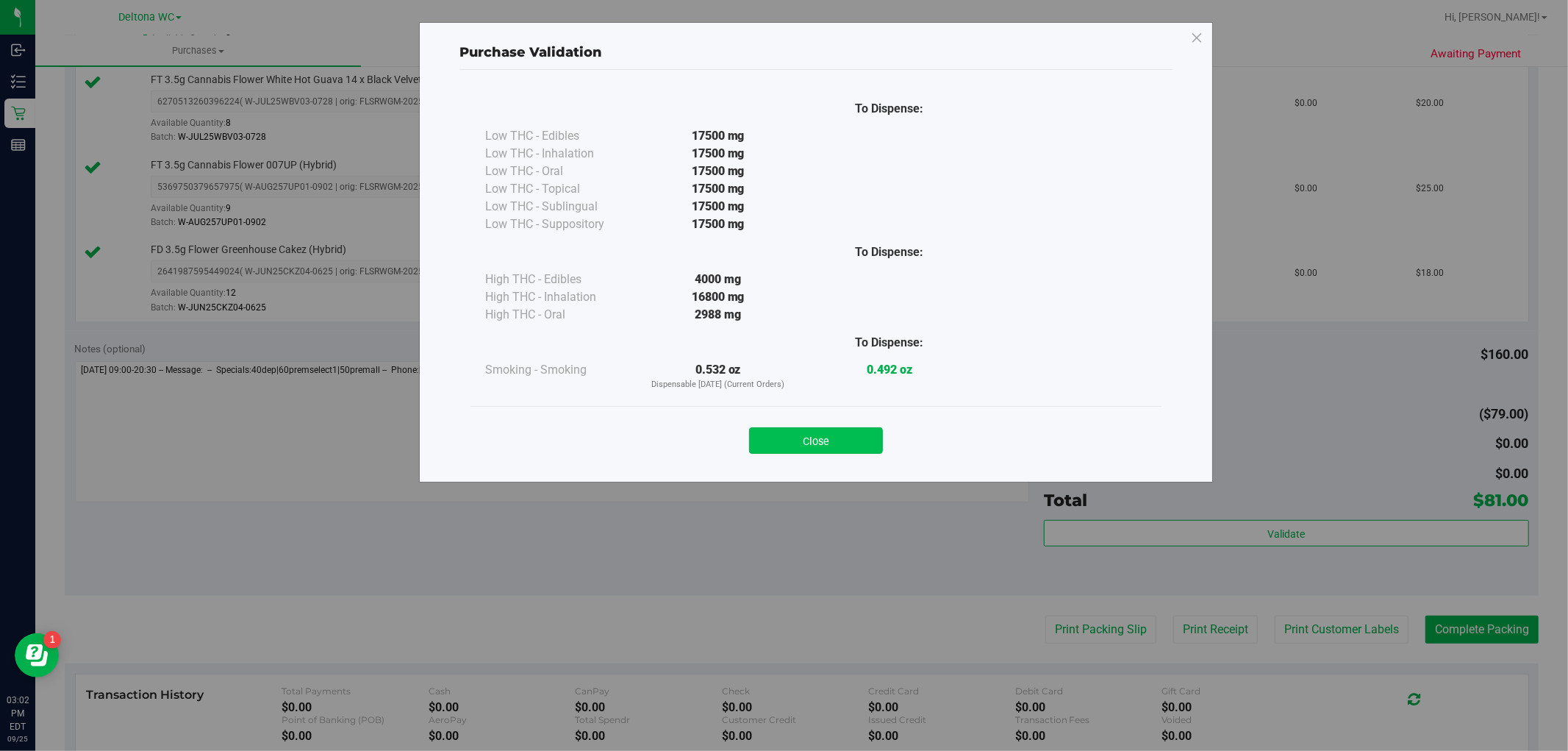
click at [846, 434] on button "Close" at bounding box center [815, 440] width 134 height 26
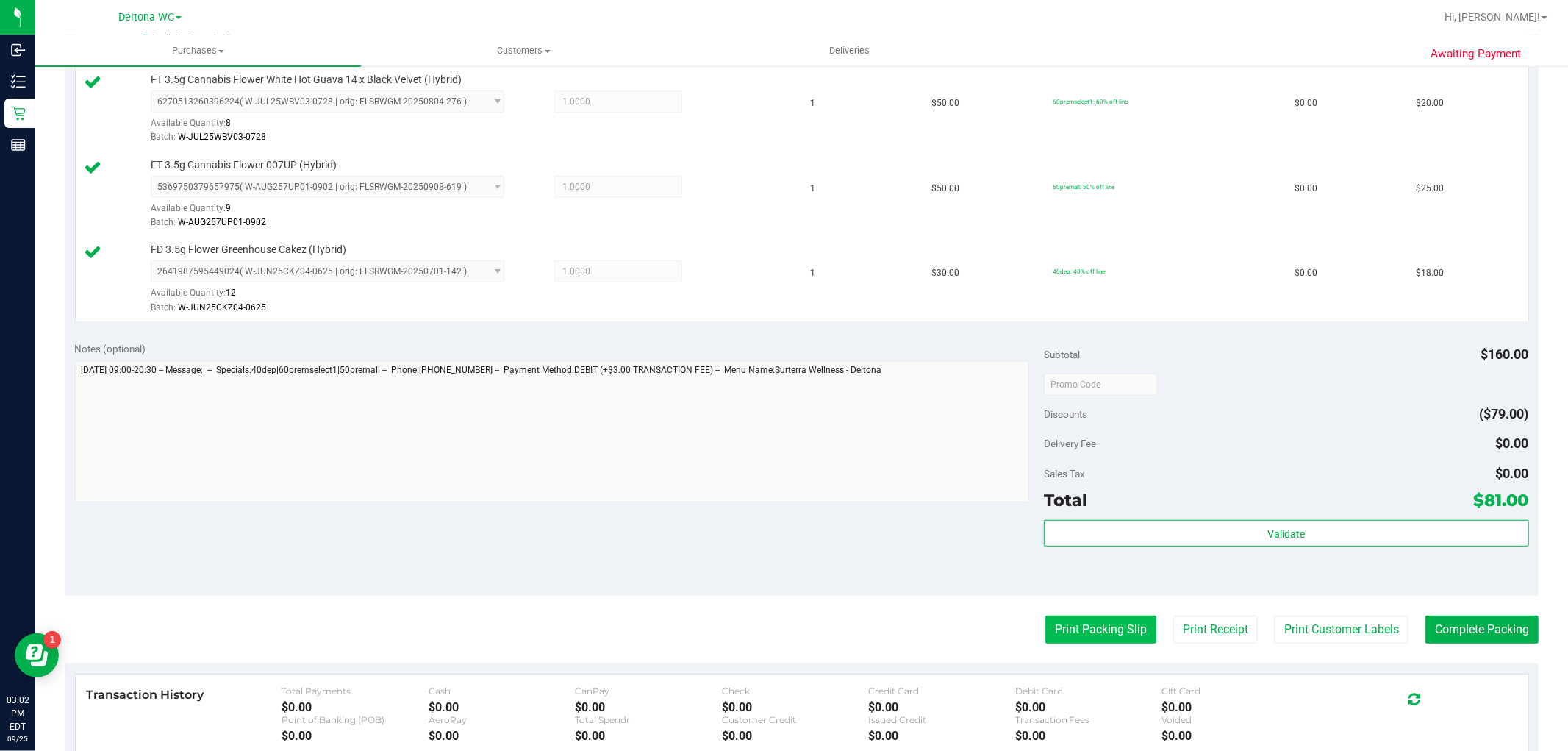
click at [1067, 632] on button "Print Packing Slip" at bounding box center [1100, 628] width 111 height 28
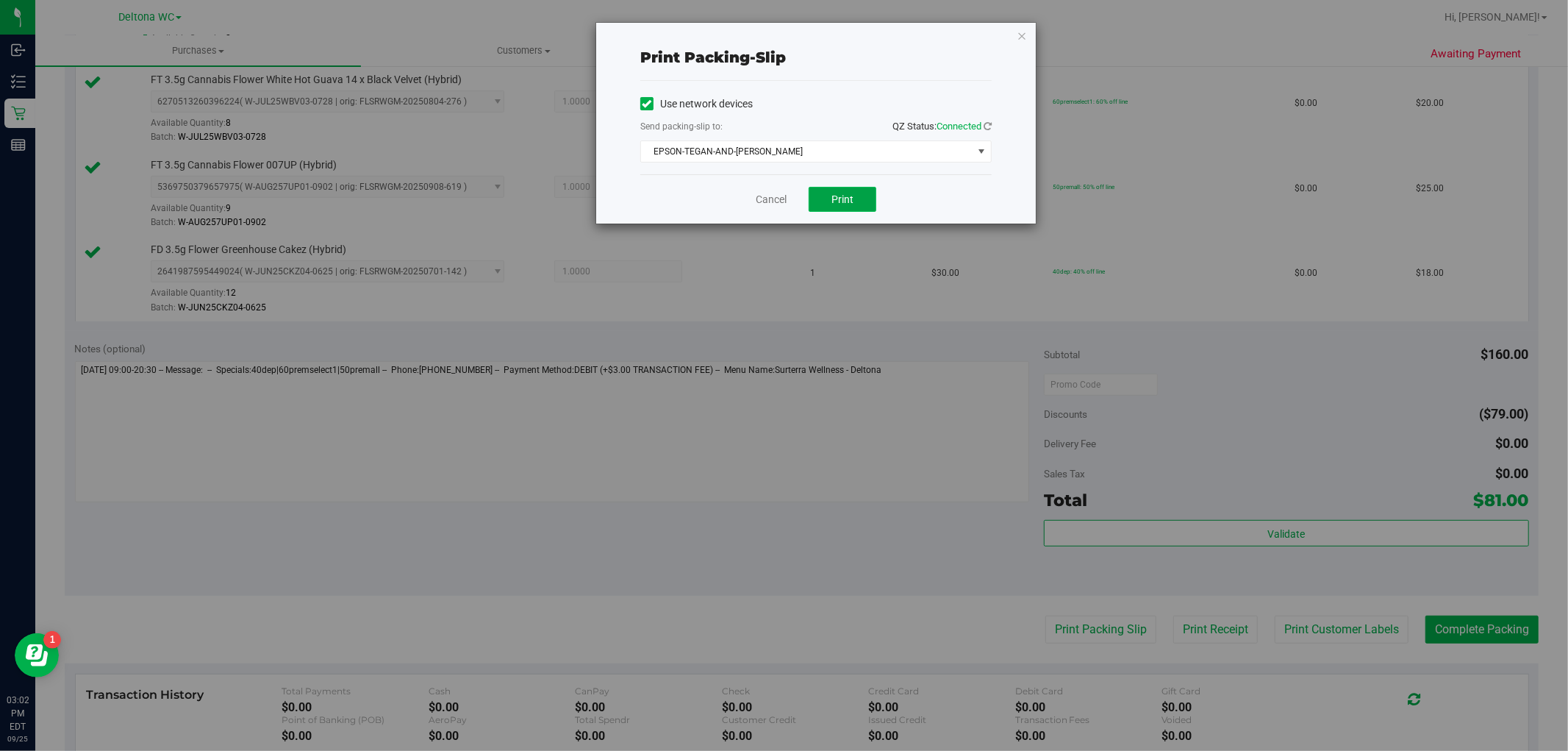
click at [832, 199] on span "Print" at bounding box center [841, 199] width 22 height 12
click at [770, 197] on link "Cancel" at bounding box center [771, 200] width 31 height 15
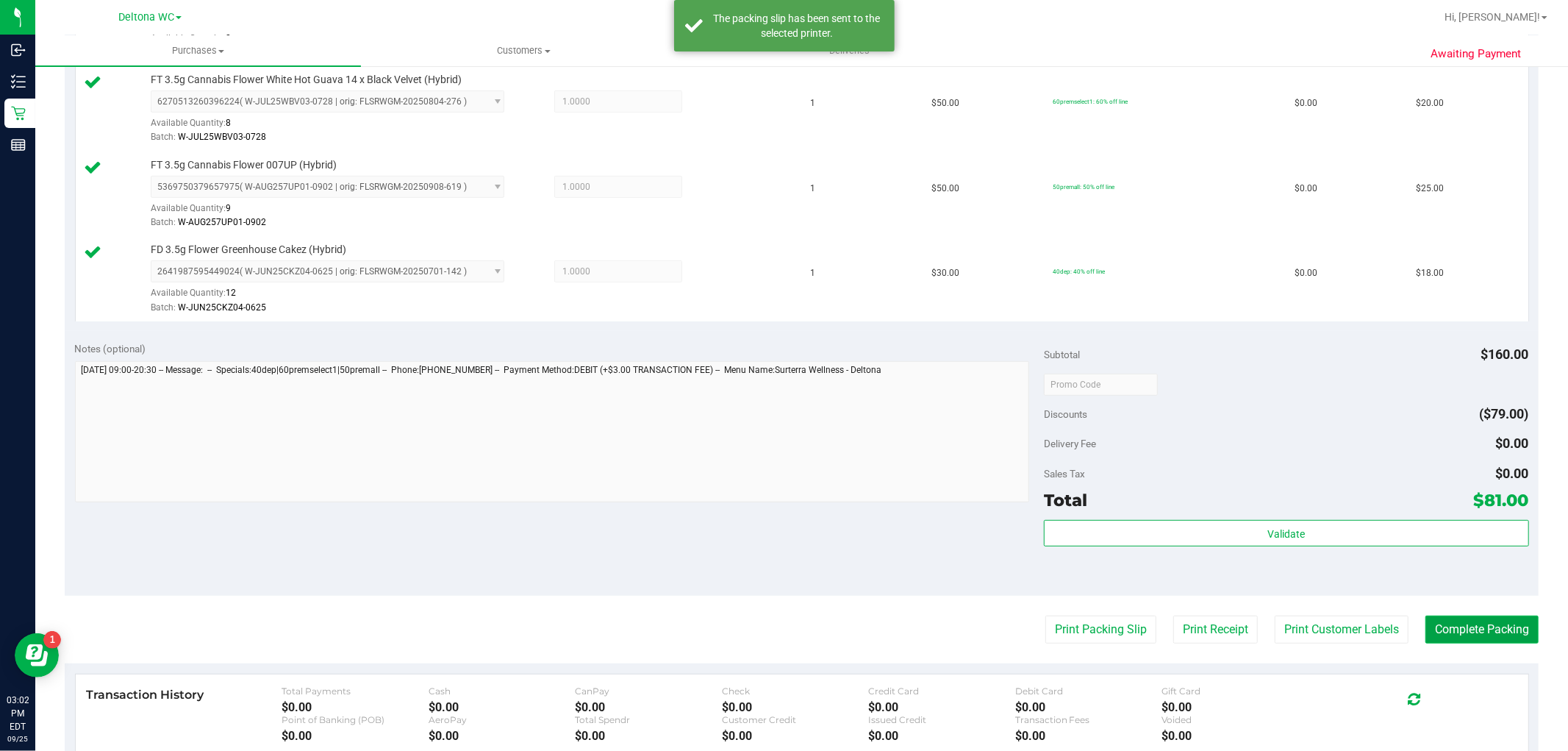
click at [1450, 637] on button "Complete Packing" at bounding box center [1481, 628] width 113 height 28
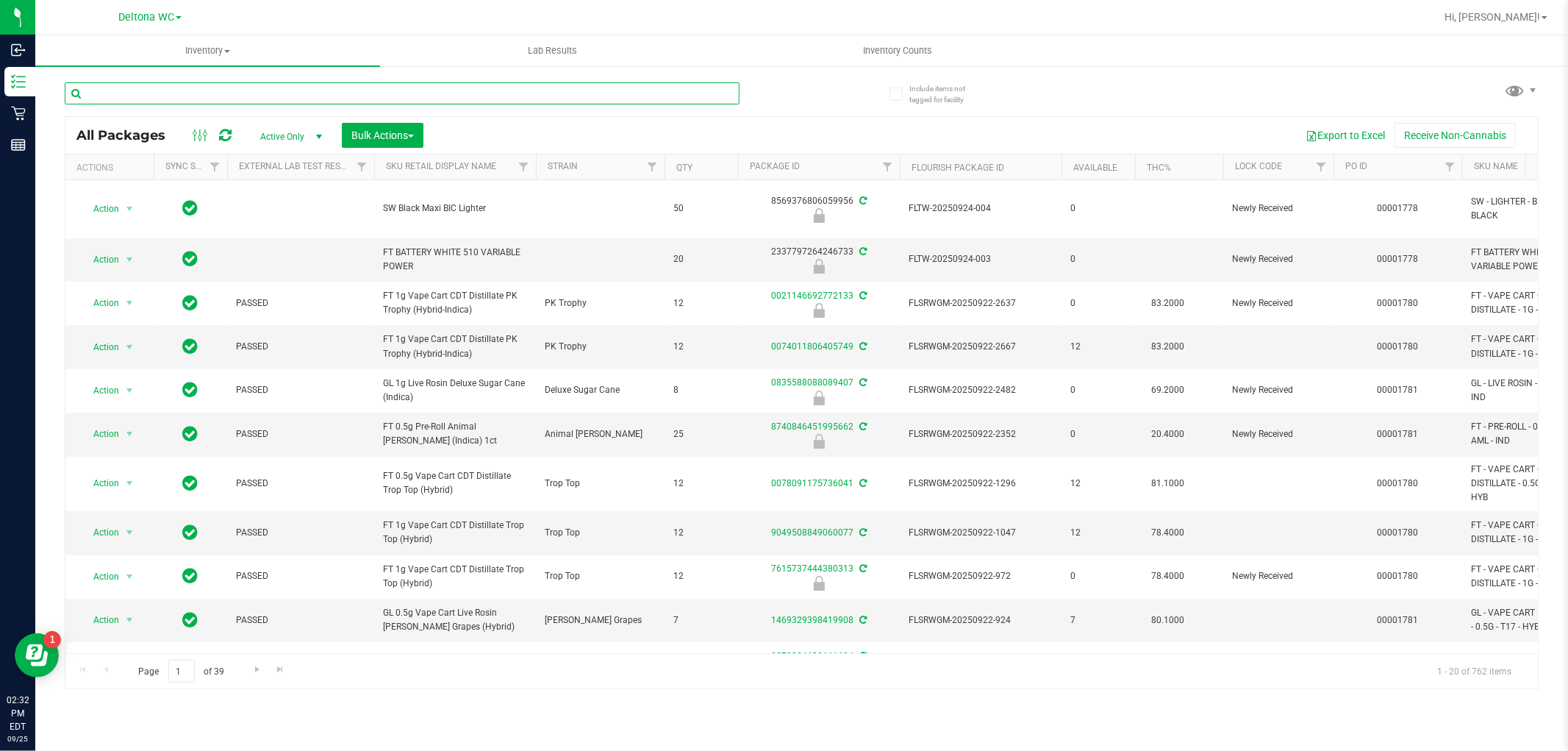
click at [338, 94] on input "text" at bounding box center [401, 93] width 674 height 22
type input "gbo"
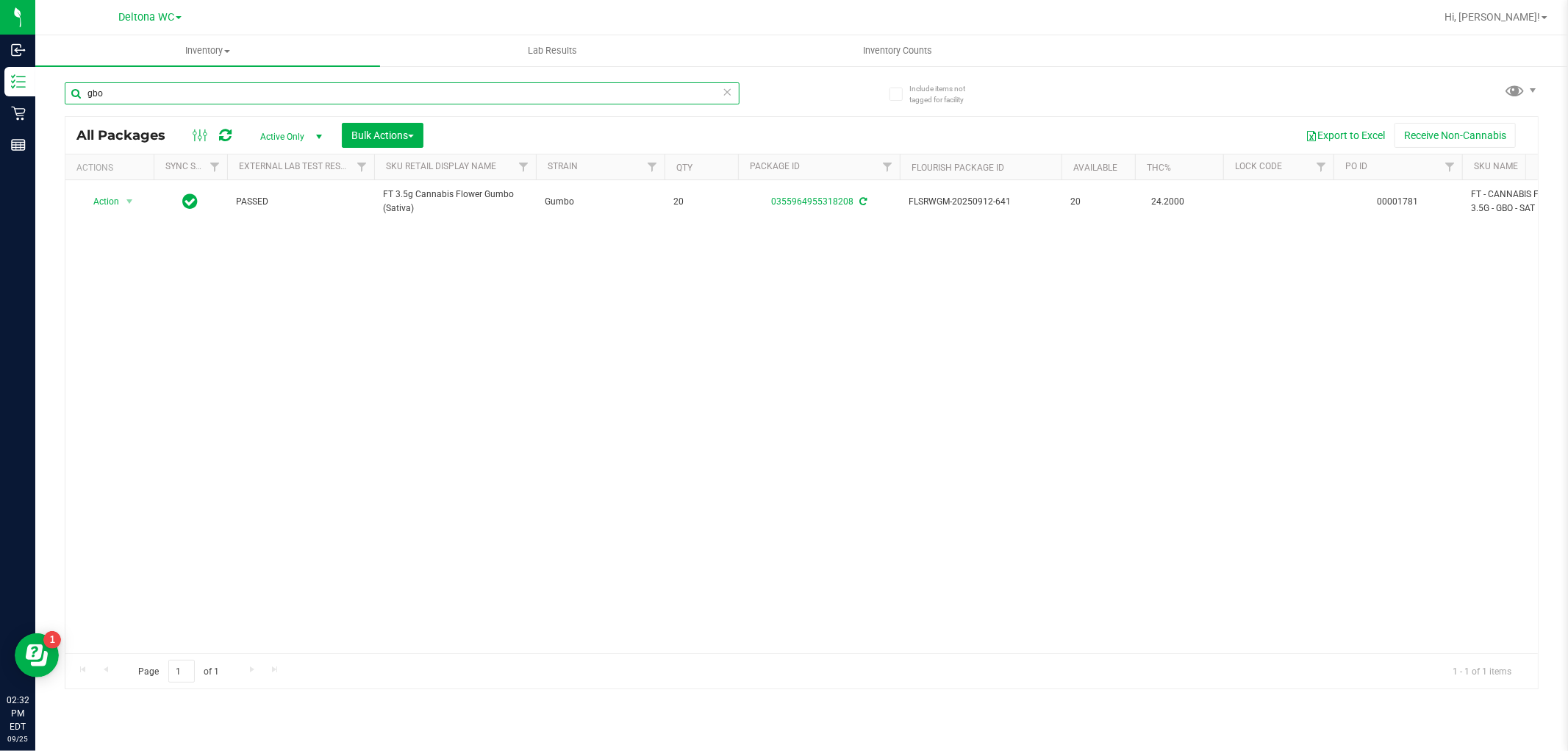
click at [237, 94] on input "gbo" at bounding box center [401, 93] width 674 height 22
